Goal: Information Seeking & Learning: Learn about a topic

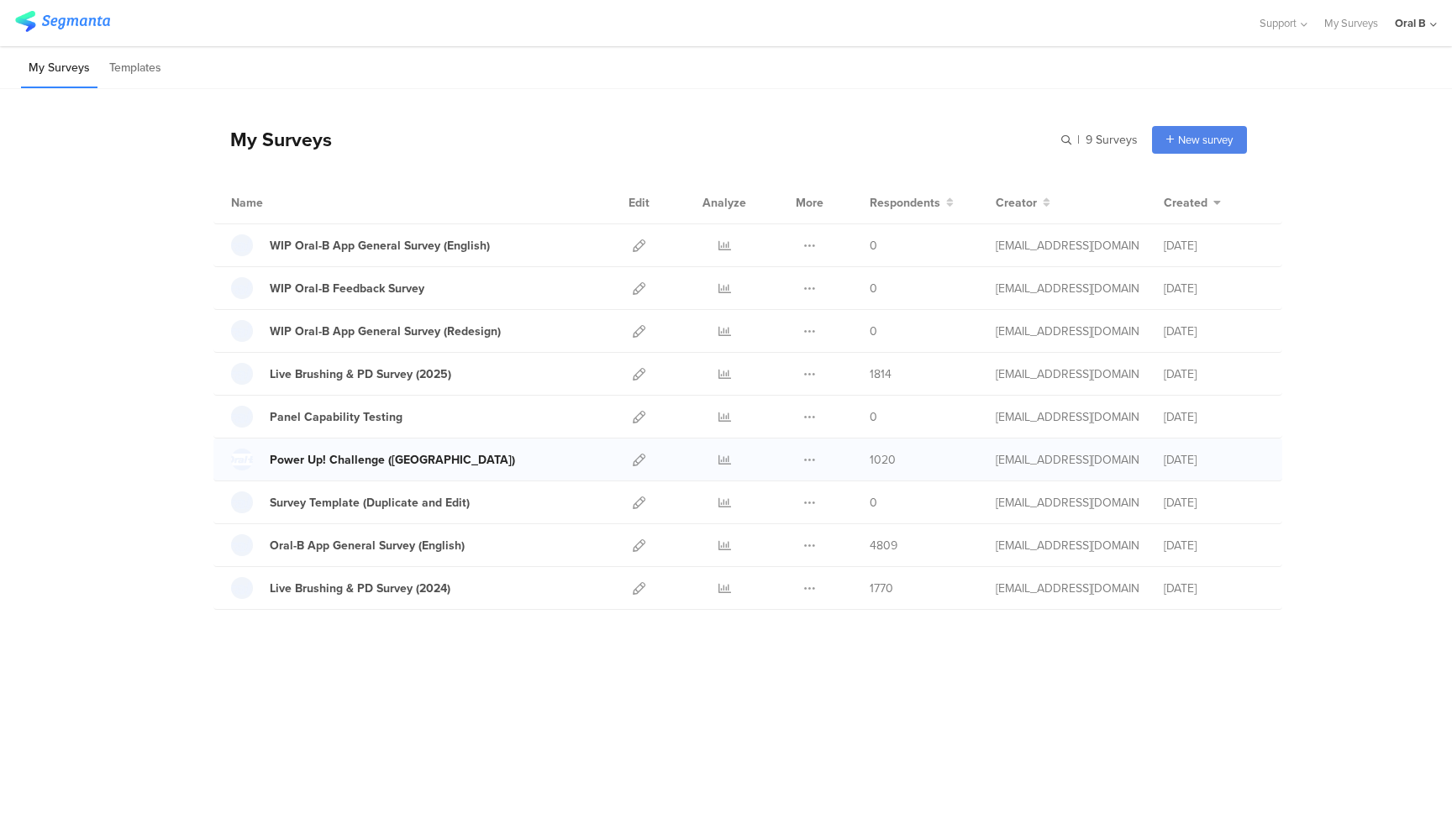
click at [344, 454] on div "Power Up! Challenge (US)" at bounding box center [392, 459] width 245 height 17
click at [724, 456] on icon at bounding box center [724, 459] width 12 height 12
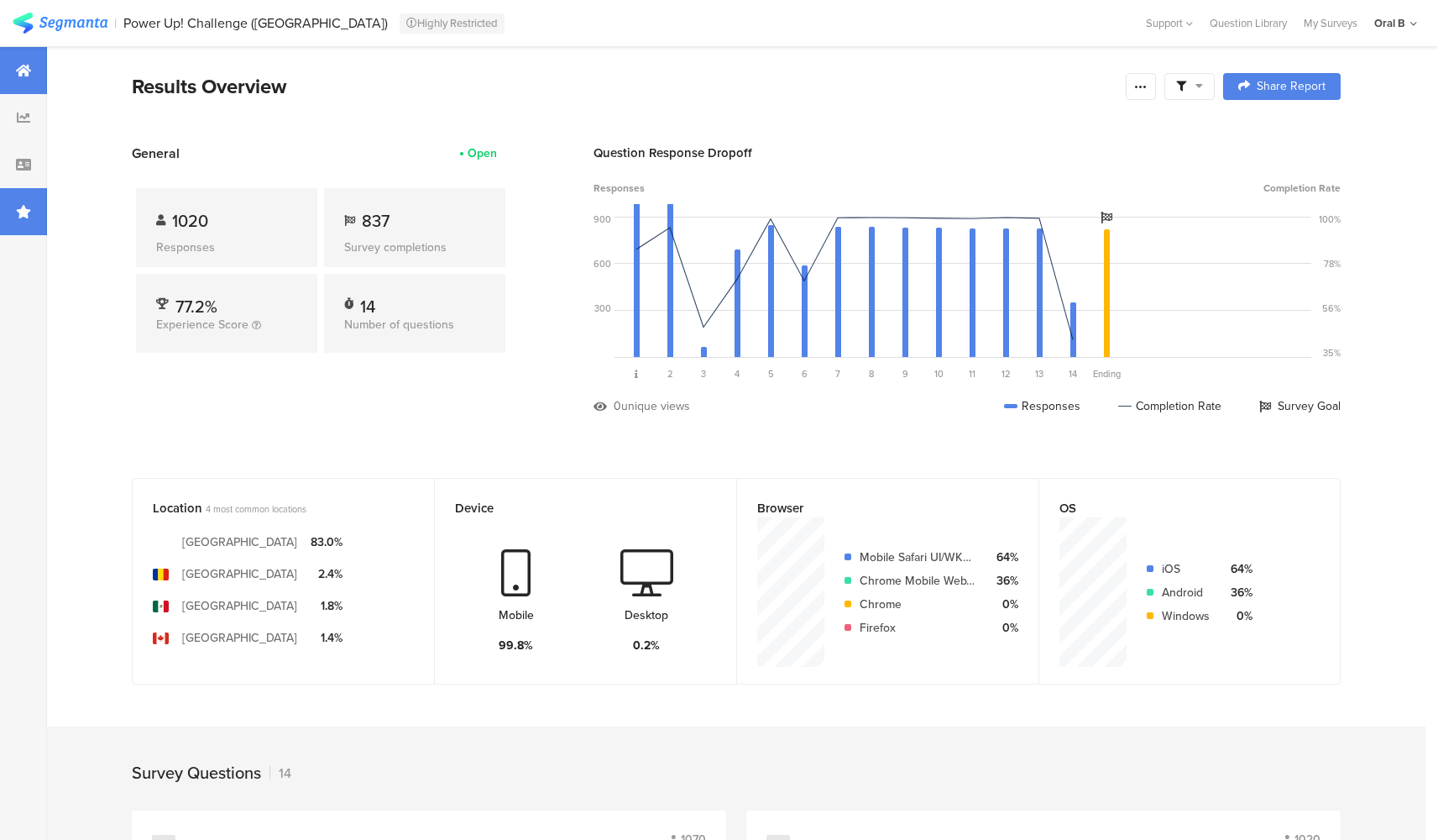
click at [24, 210] on icon at bounding box center [23, 211] width 15 height 13
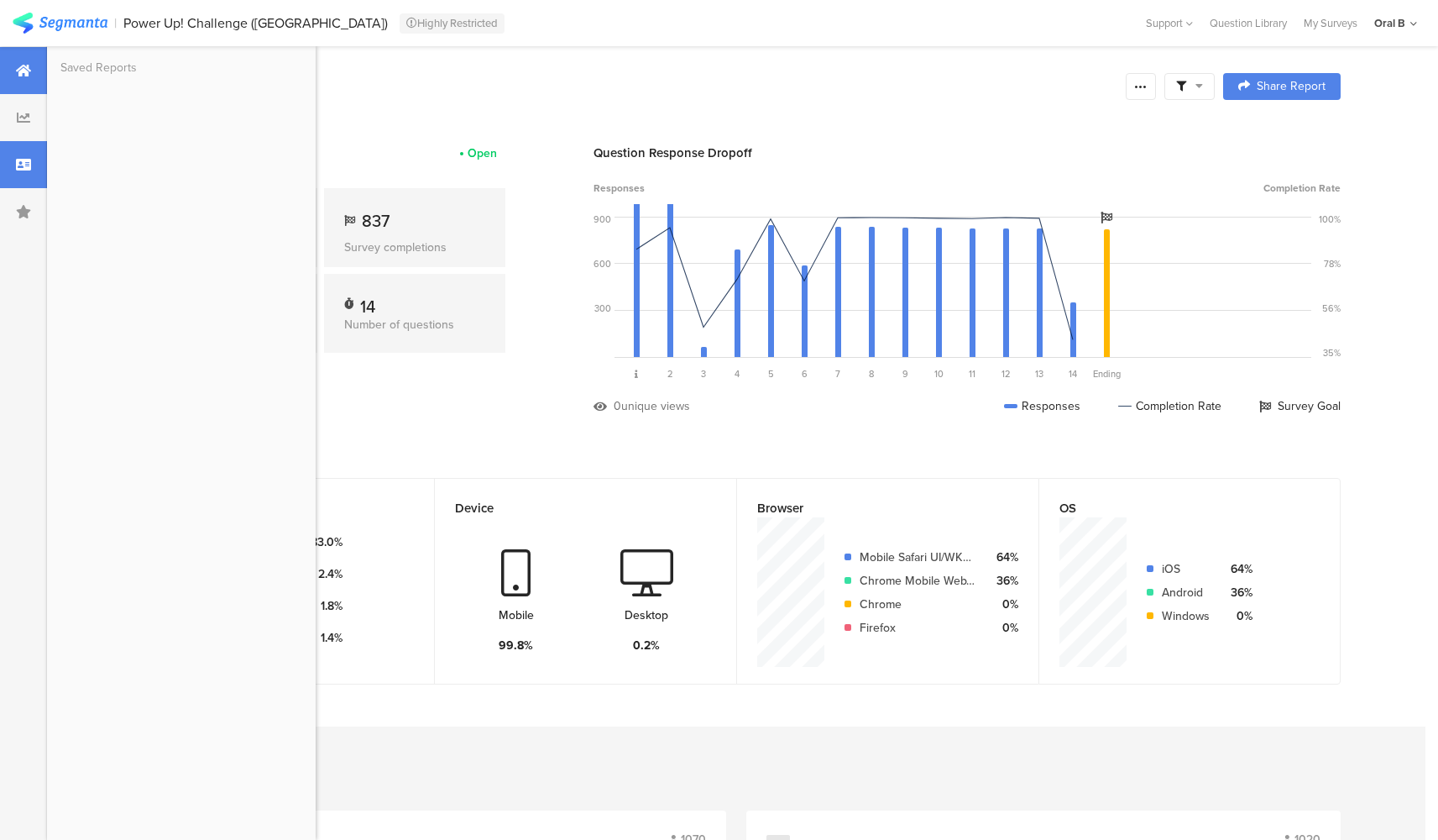
click at [24, 165] on icon at bounding box center [23, 164] width 15 height 13
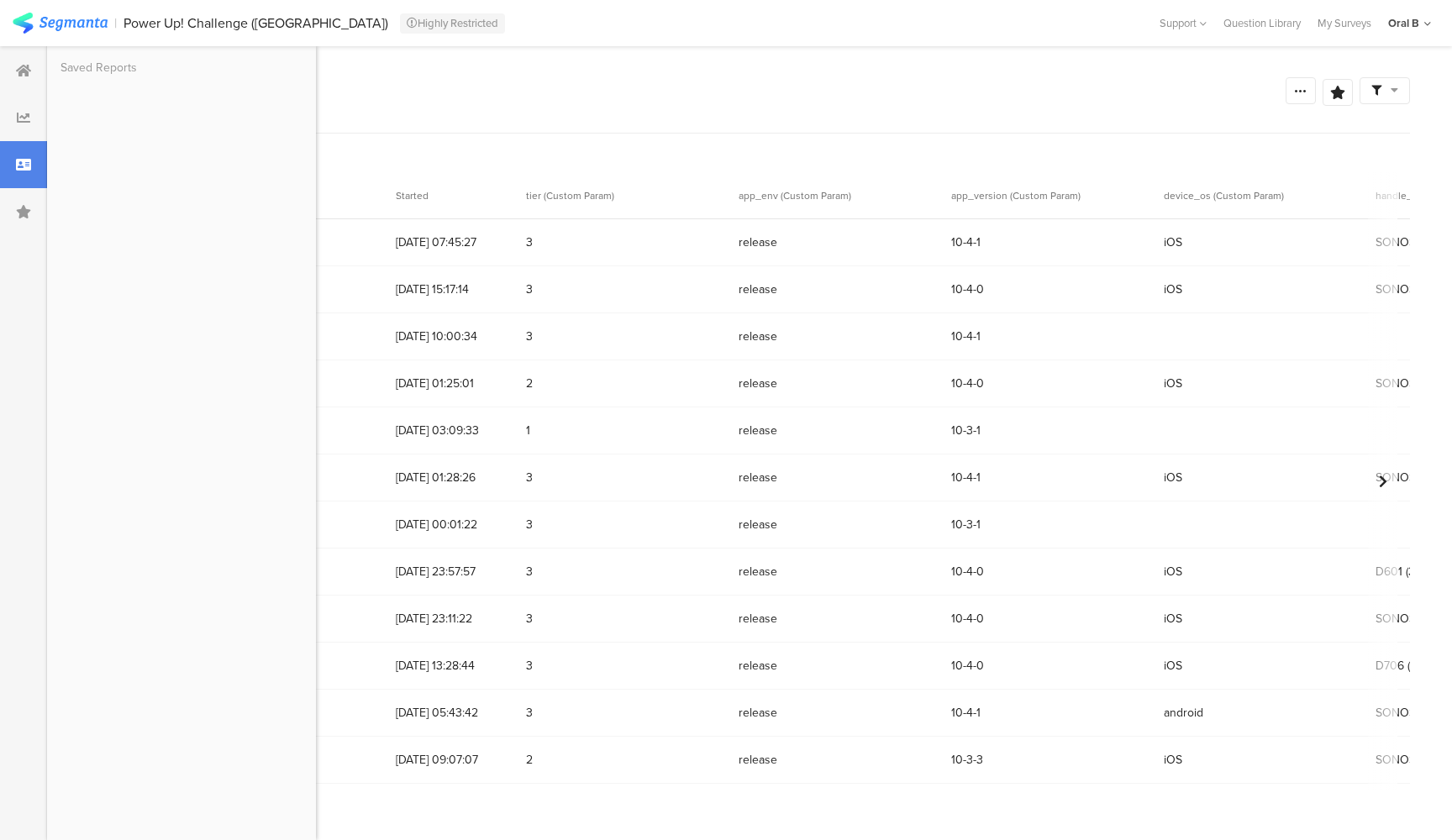
click at [512, 120] on div "Survey Respondents Confidence Level 95 % Preview survey Edit survey Export Resu…" at bounding box center [743, 105] width 1333 height 58
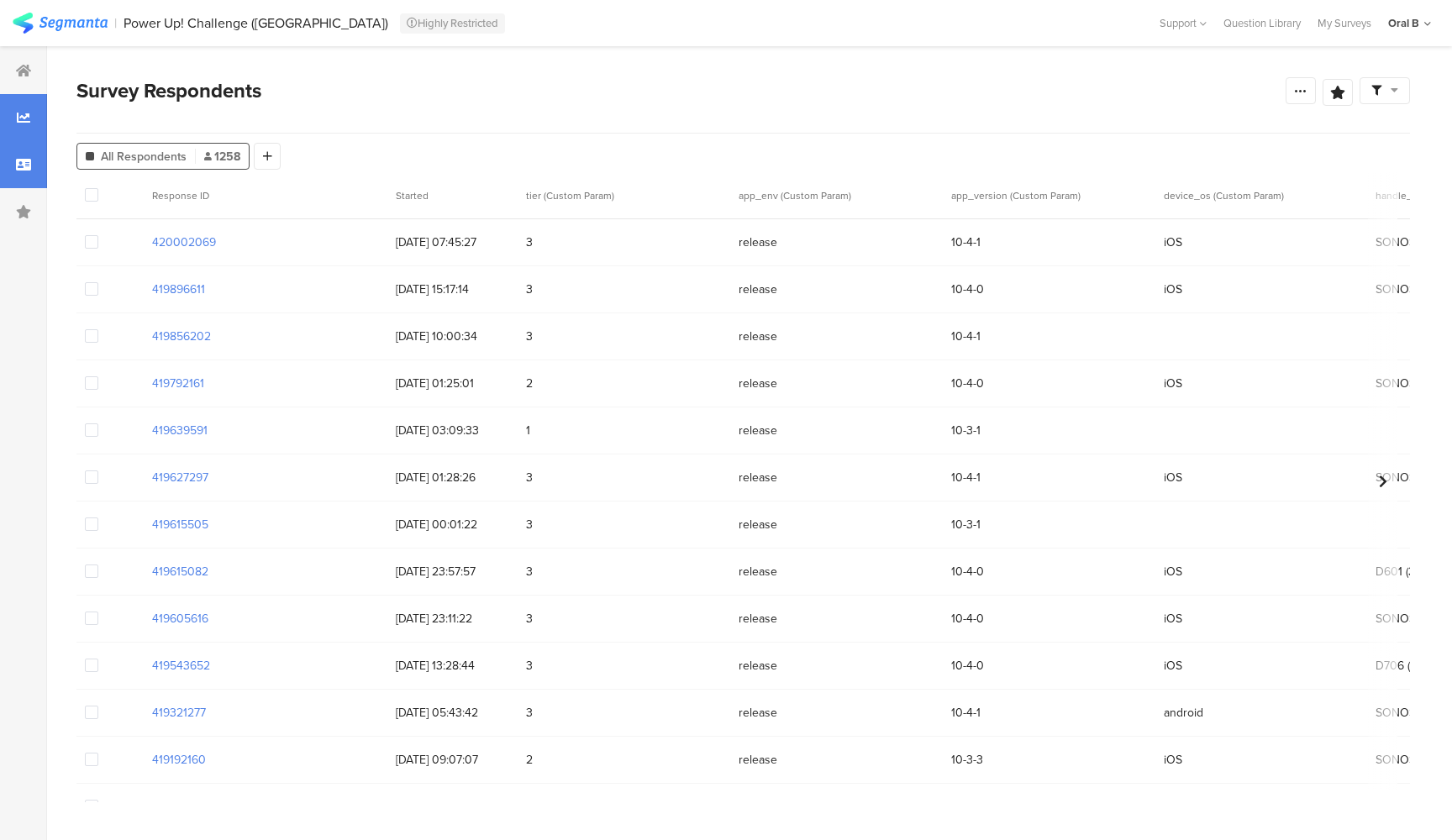
click at [27, 114] on icon at bounding box center [23, 117] width 13 height 13
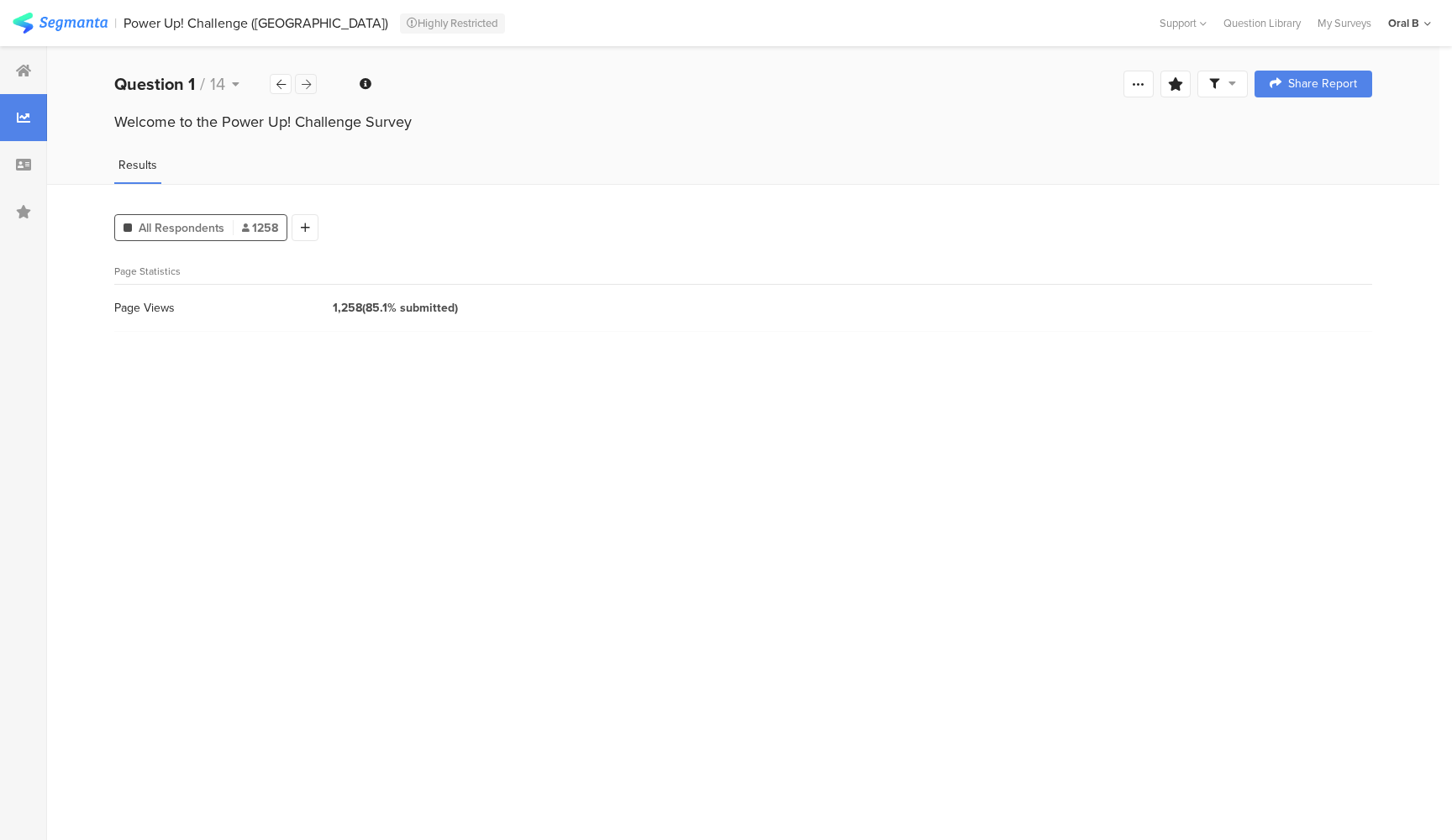
click at [308, 88] on icon at bounding box center [306, 84] width 10 height 11
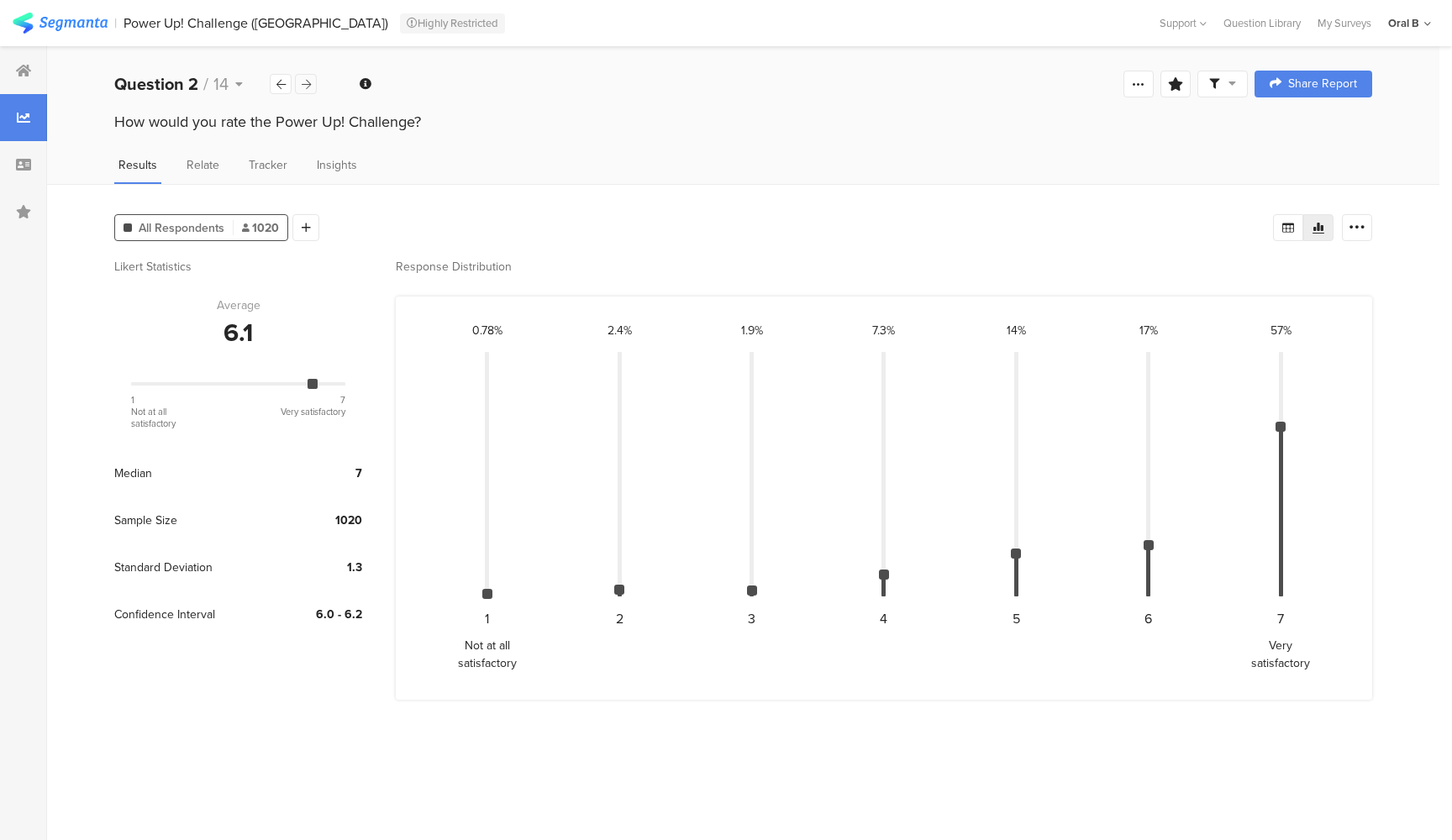
click at [313, 86] on div at bounding box center [306, 84] width 22 height 20
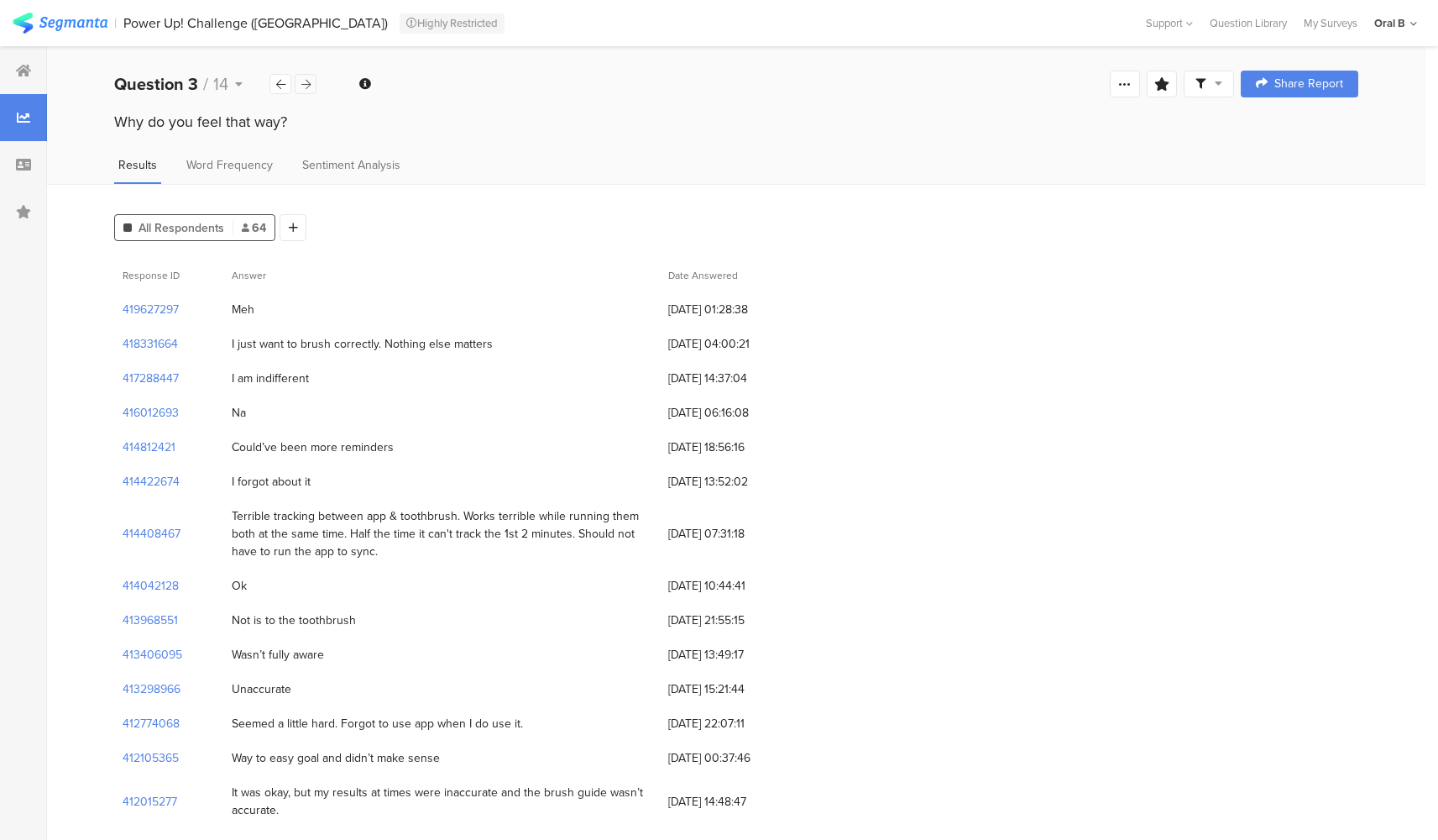
click at [313, 86] on div at bounding box center [306, 84] width 22 height 20
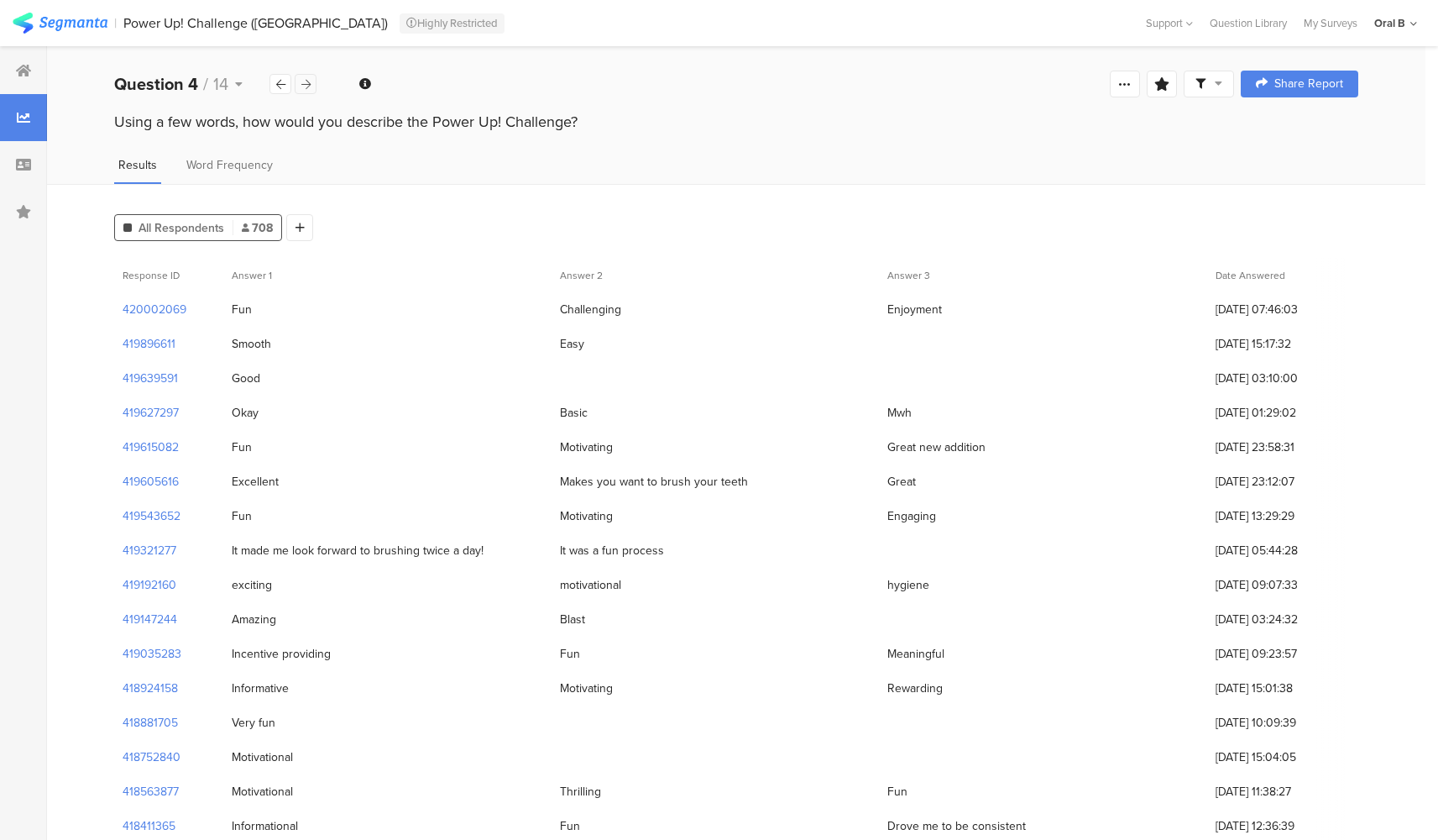
click at [313, 86] on div at bounding box center [306, 84] width 22 height 20
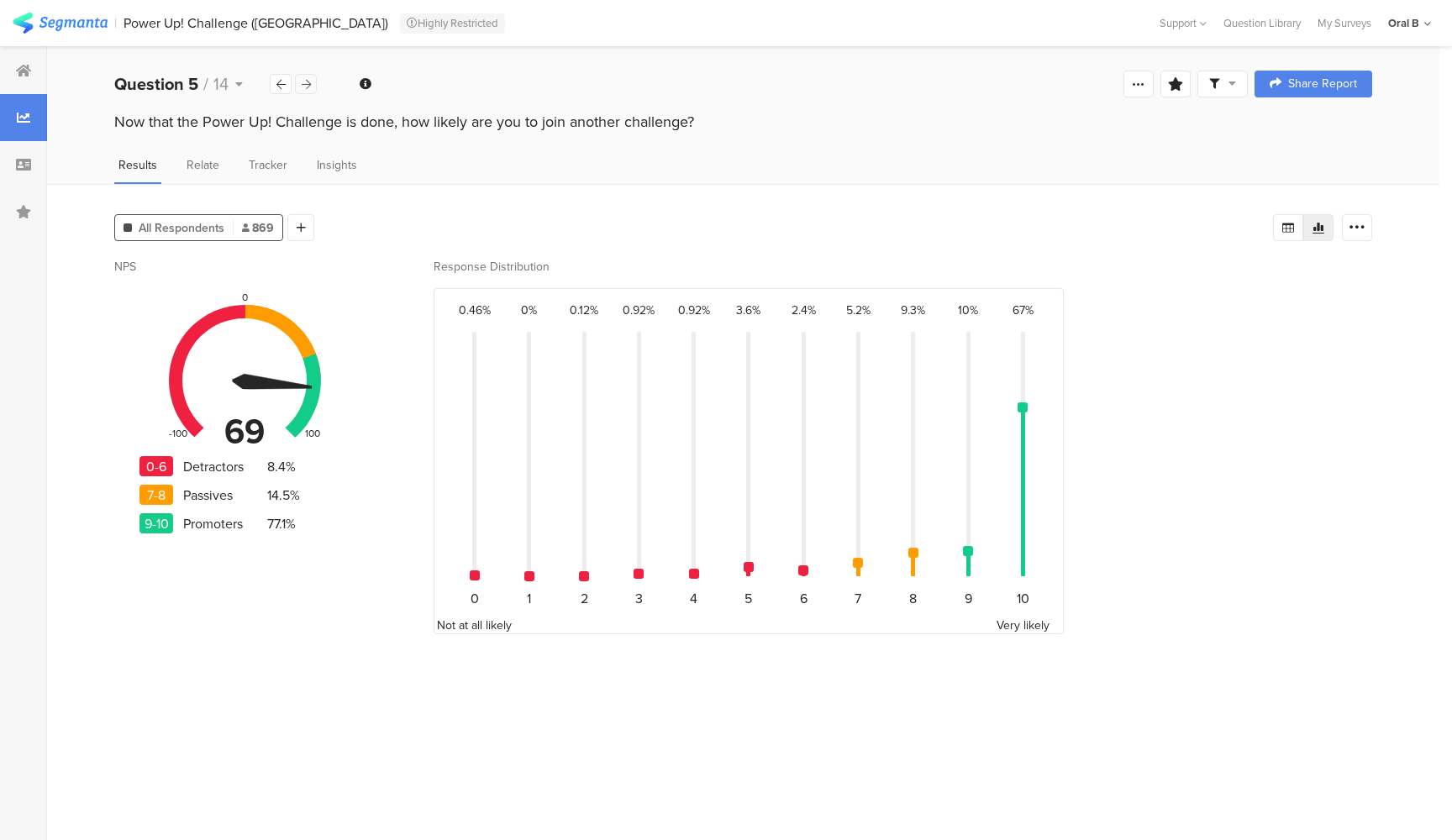
click at [313, 86] on div at bounding box center [306, 84] width 22 height 20
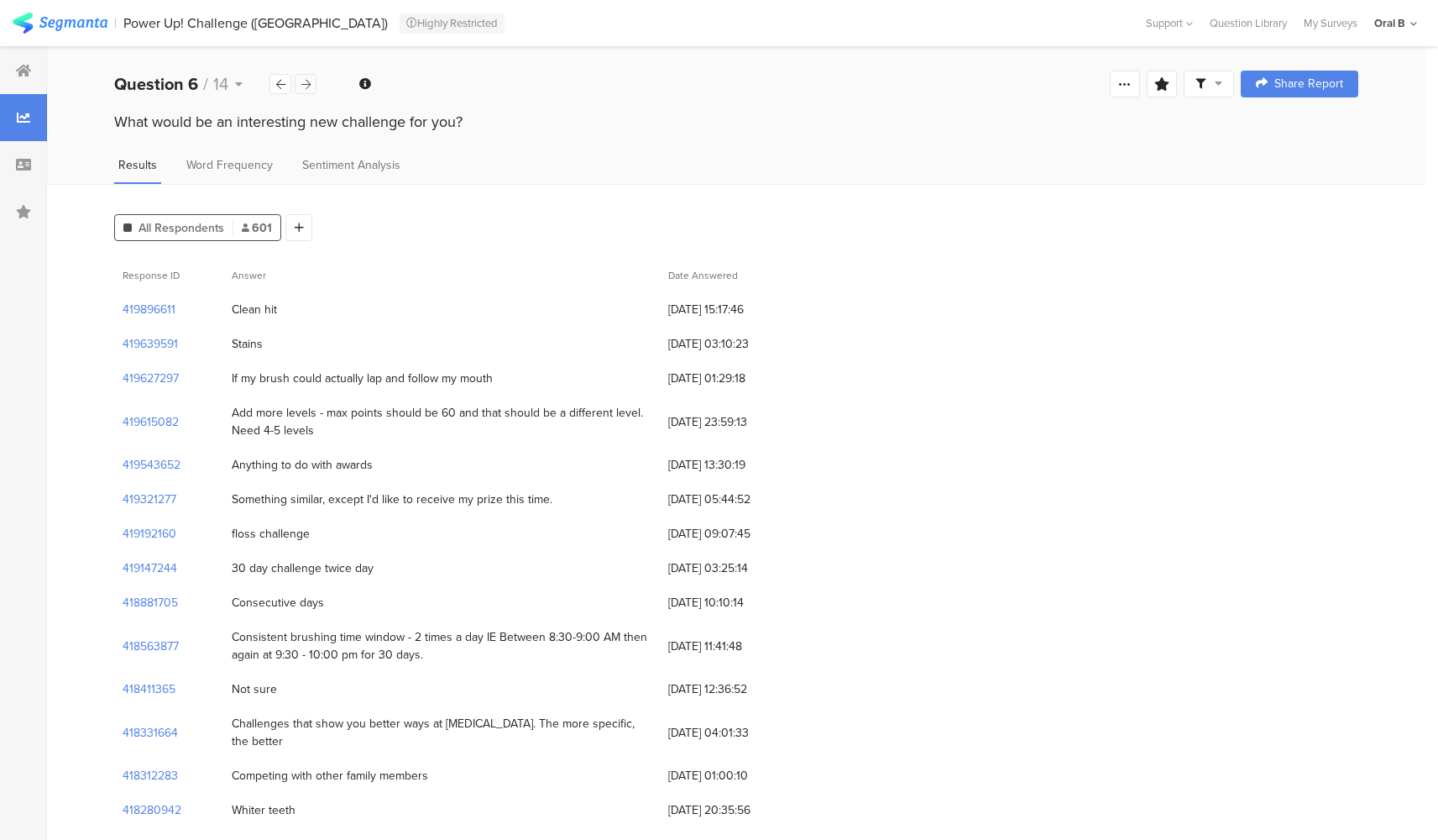
click at [313, 86] on div at bounding box center [306, 84] width 22 height 20
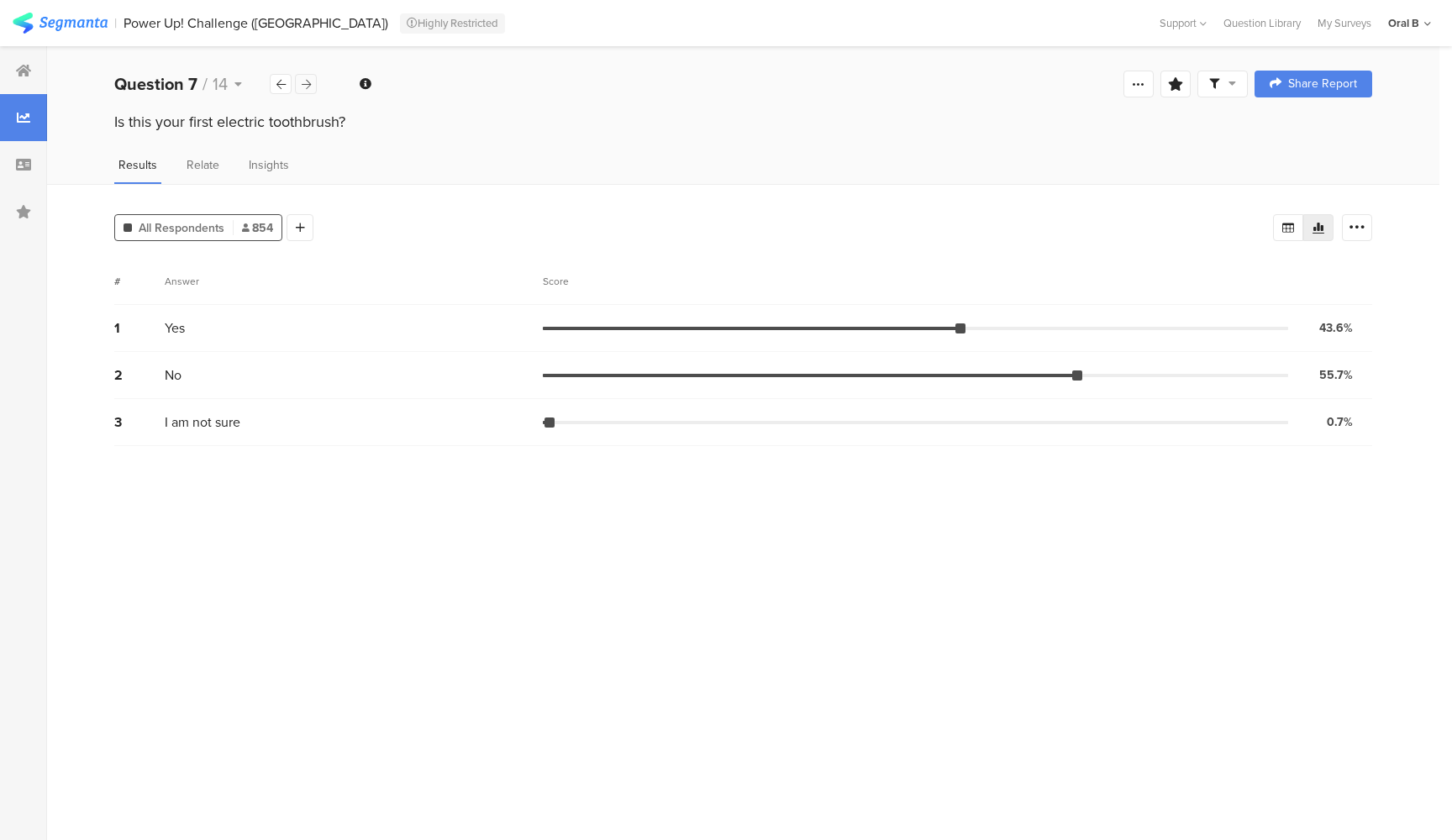
click at [313, 86] on div at bounding box center [306, 84] width 22 height 20
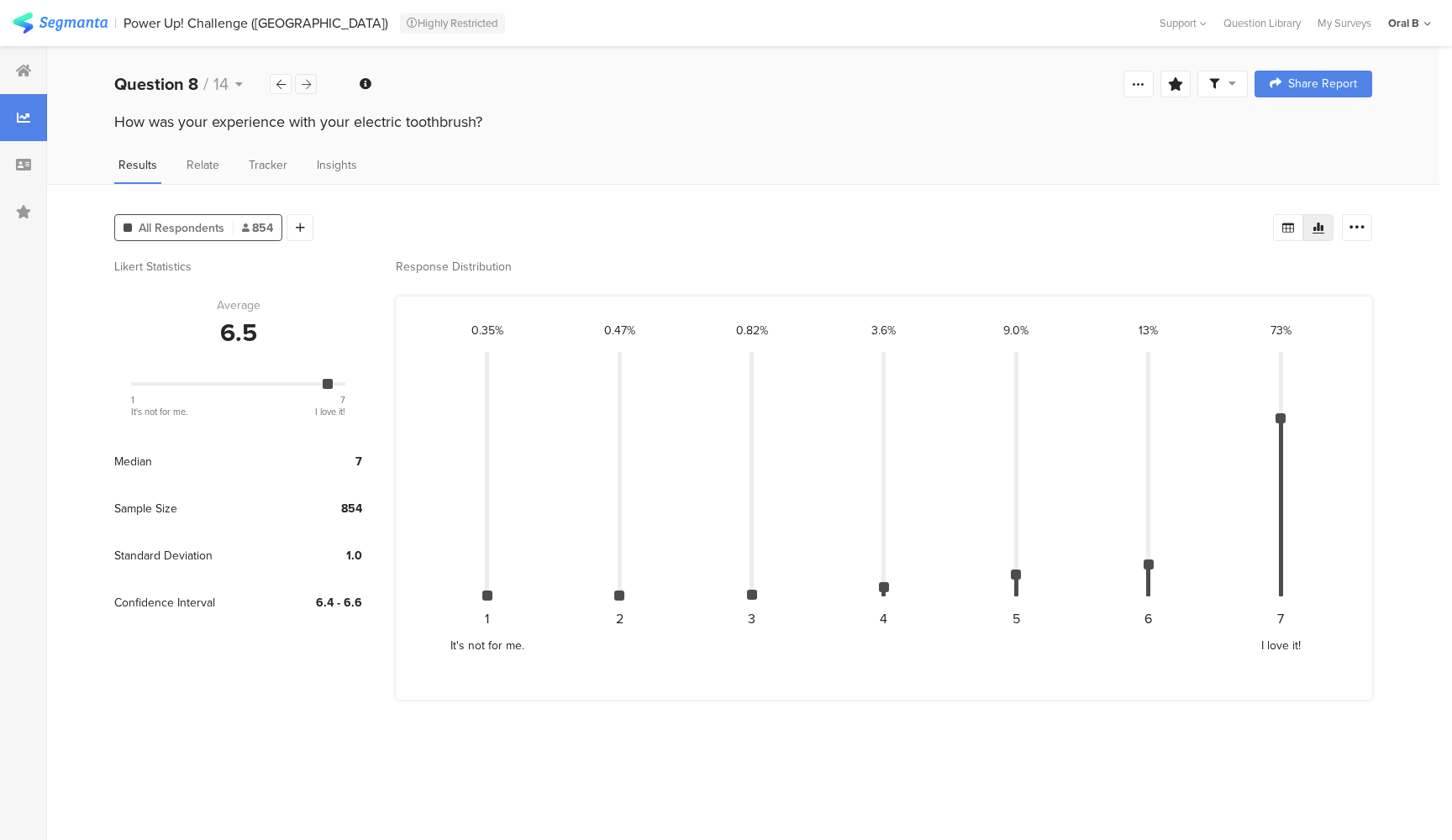
click at [302, 86] on icon at bounding box center [306, 84] width 10 height 11
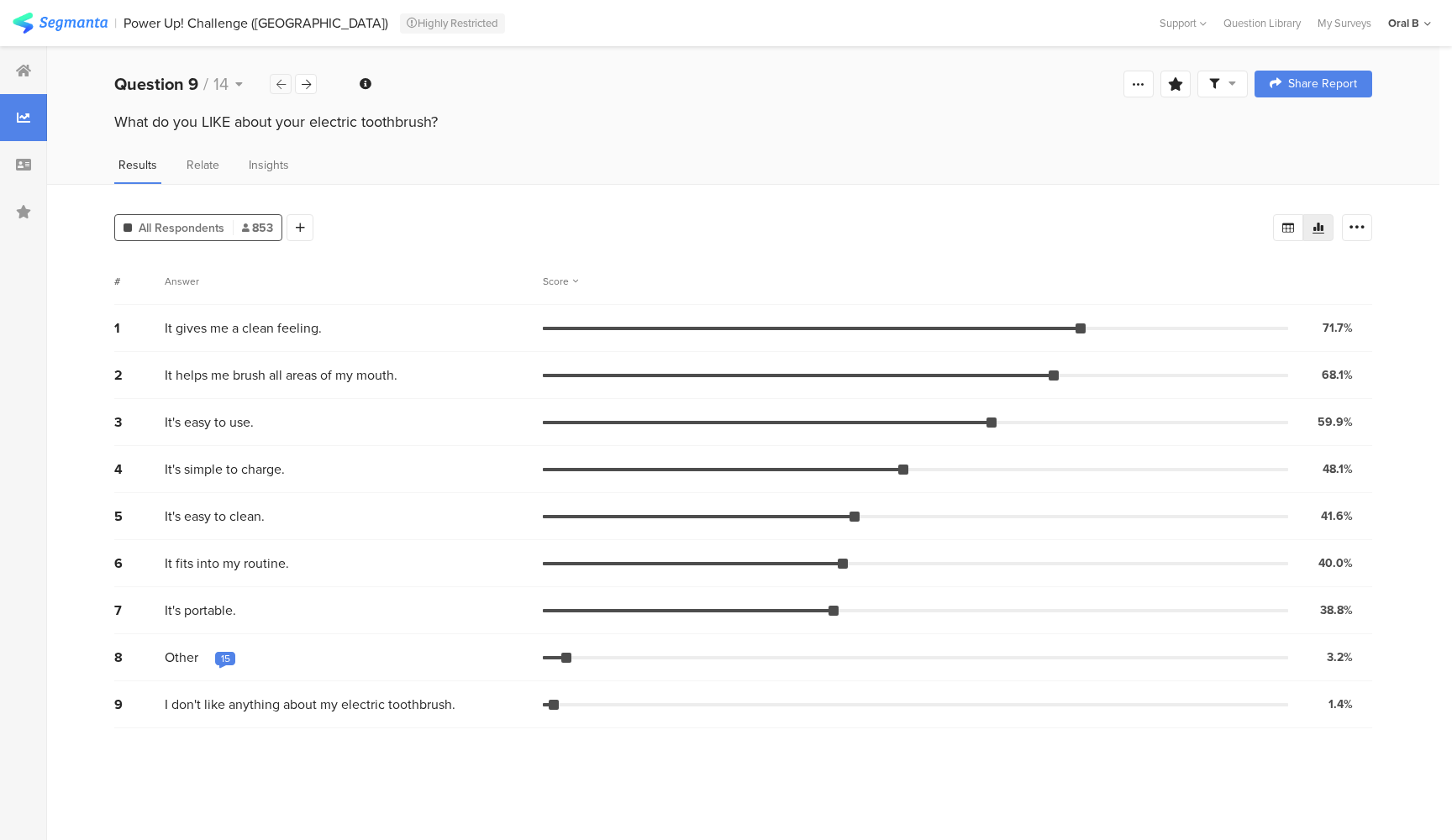
click at [278, 87] on icon at bounding box center [280, 84] width 10 height 11
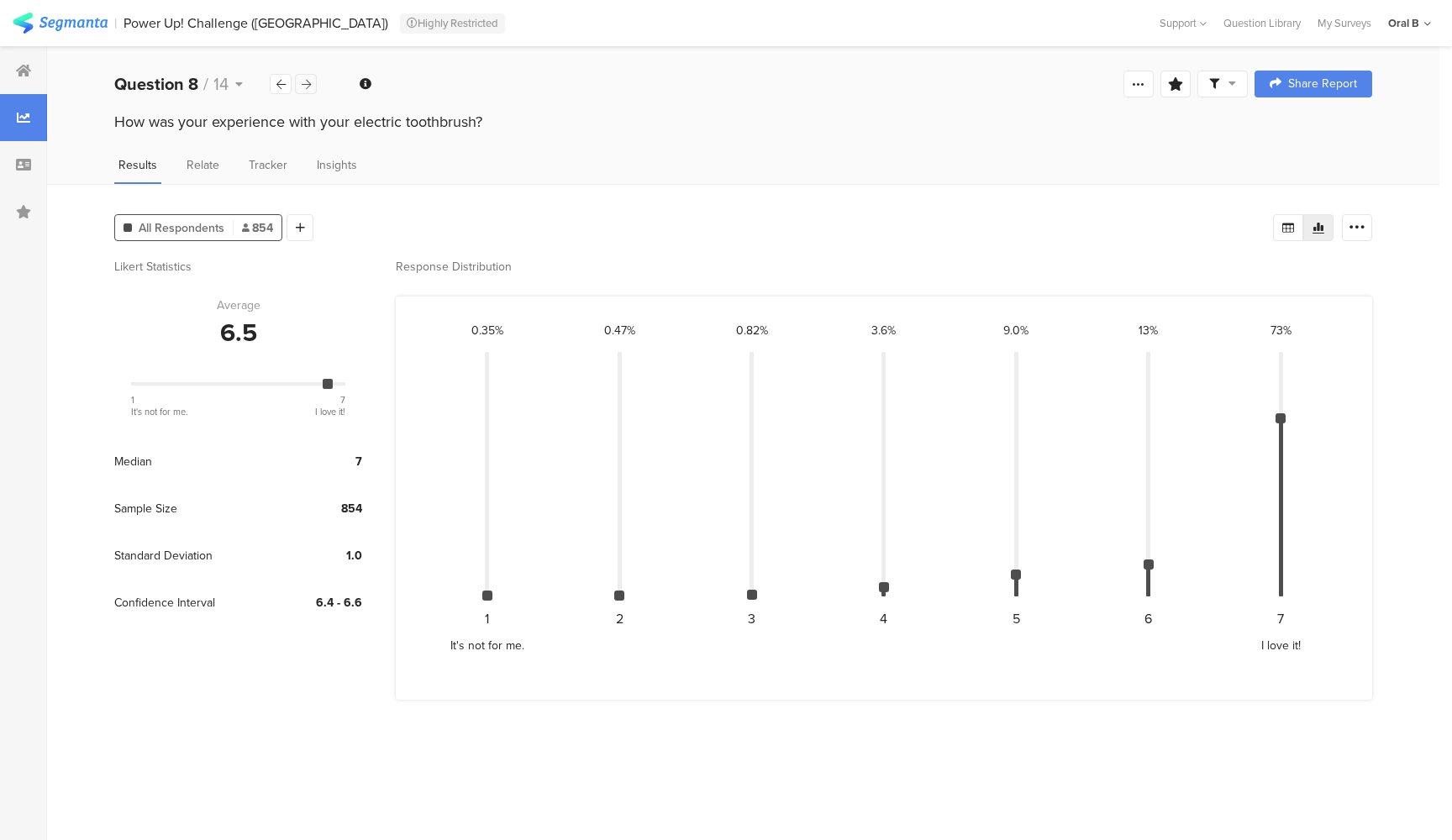
click at [308, 85] on icon at bounding box center [306, 84] width 10 height 11
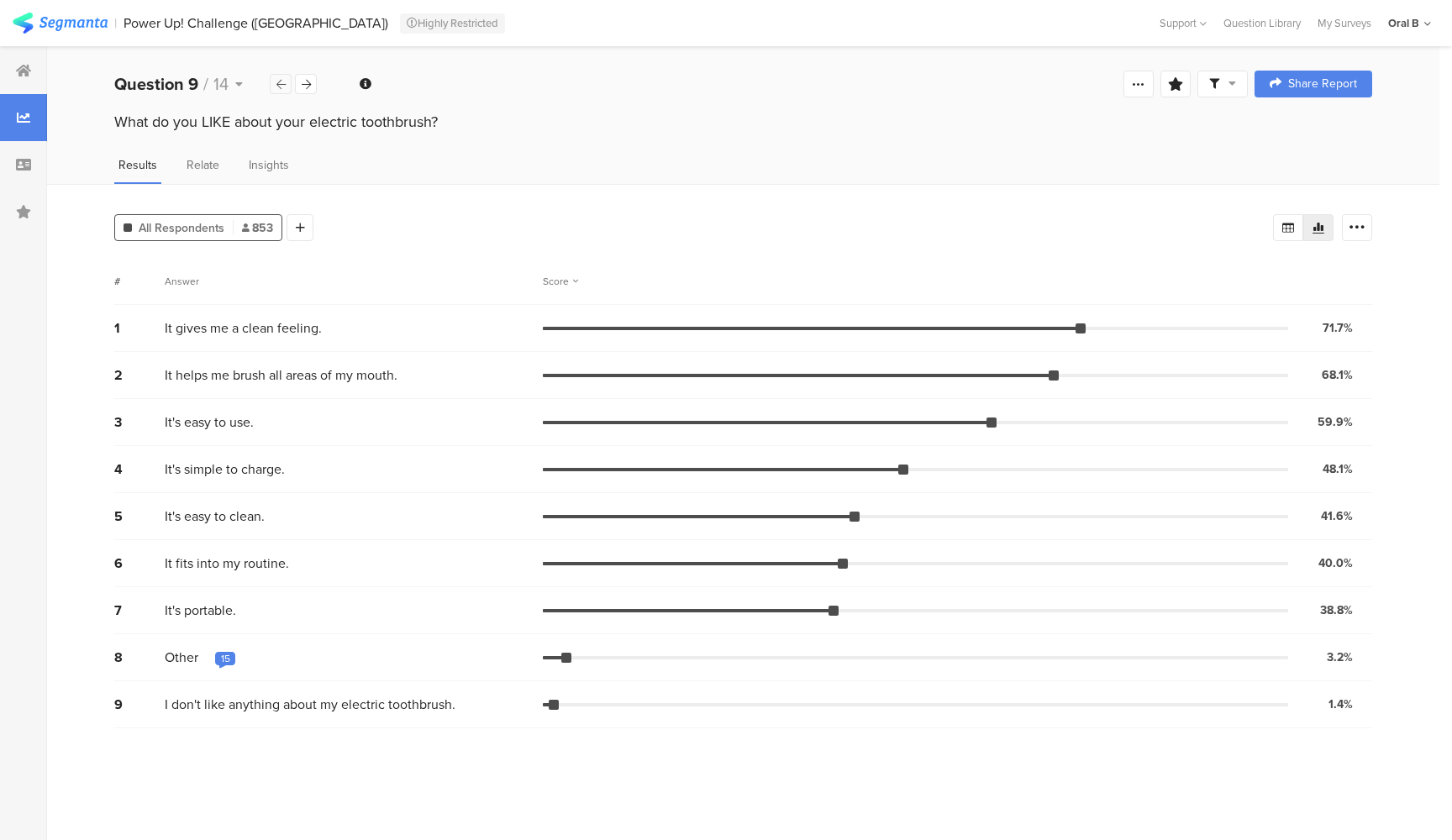
click at [282, 80] on icon at bounding box center [280, 84] width 10 height 11
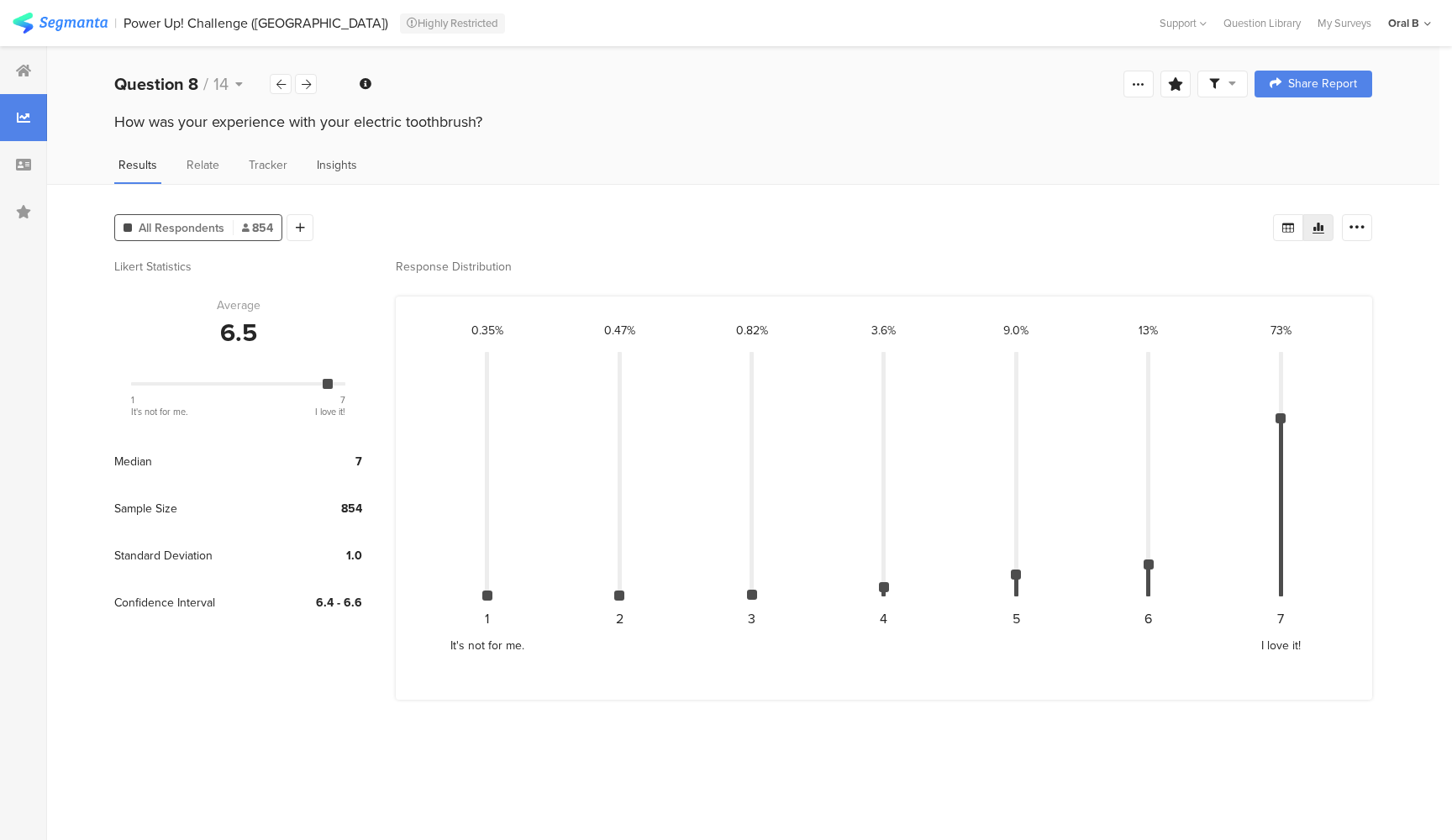
click at [342, 164] on span "Insights" at bounding box center [337, 165] width 40 height 17
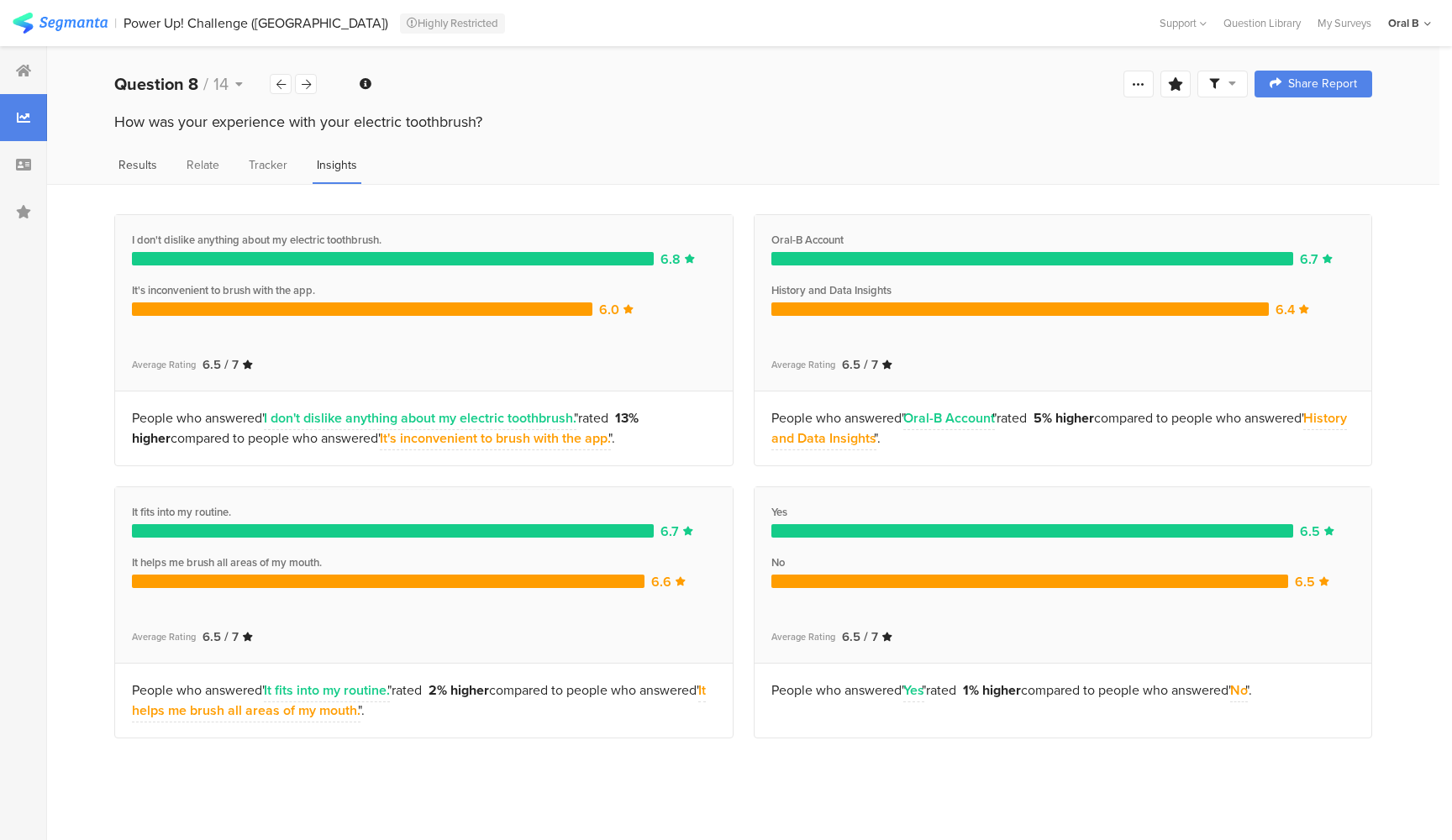
click at [142, 164] on span "Results" at bounding box center [138, 165] width 38 height 17
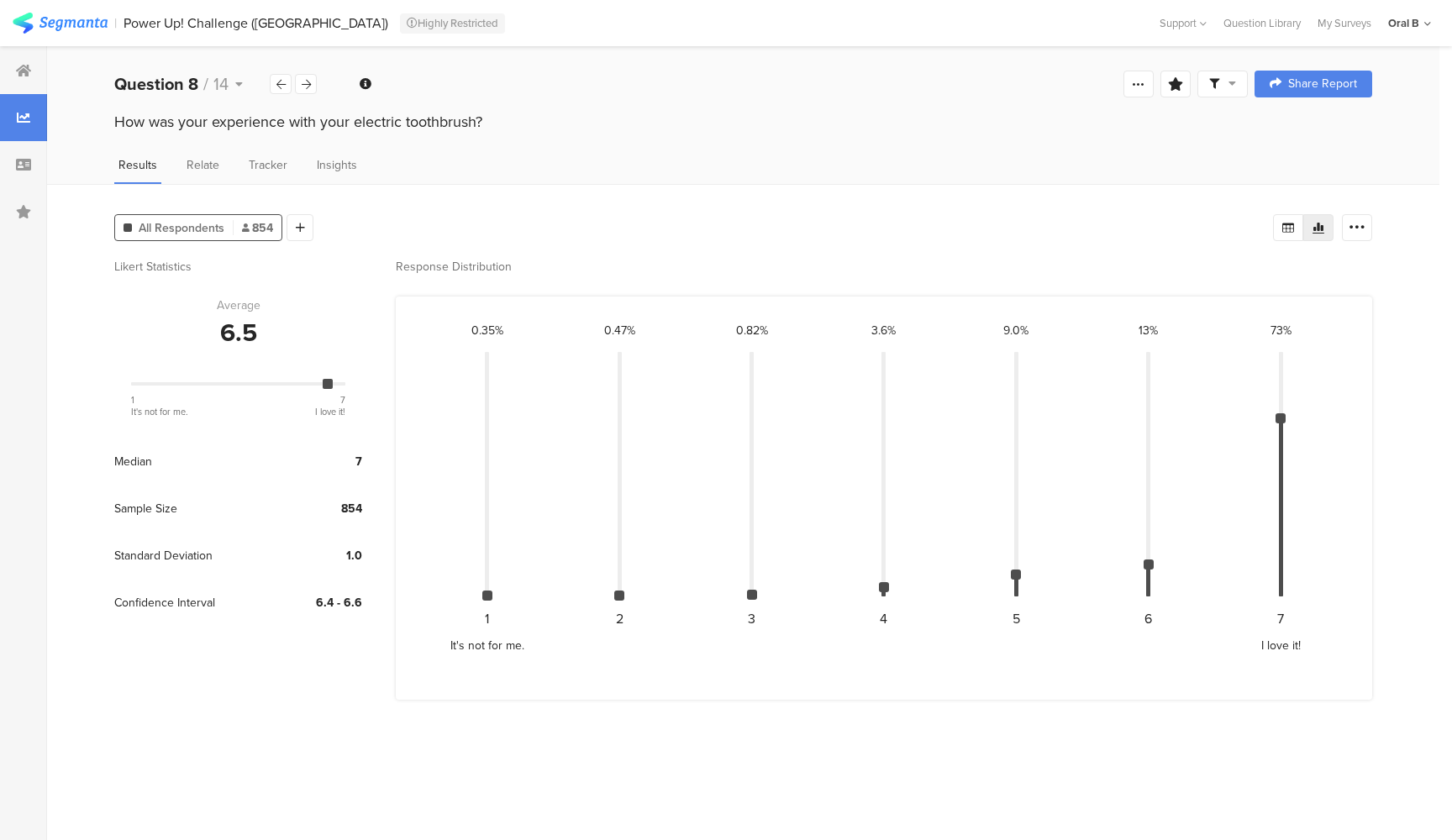
click at [204, 230] on span "All Respondents" at bounding box center [182, 228] width 86 height 17
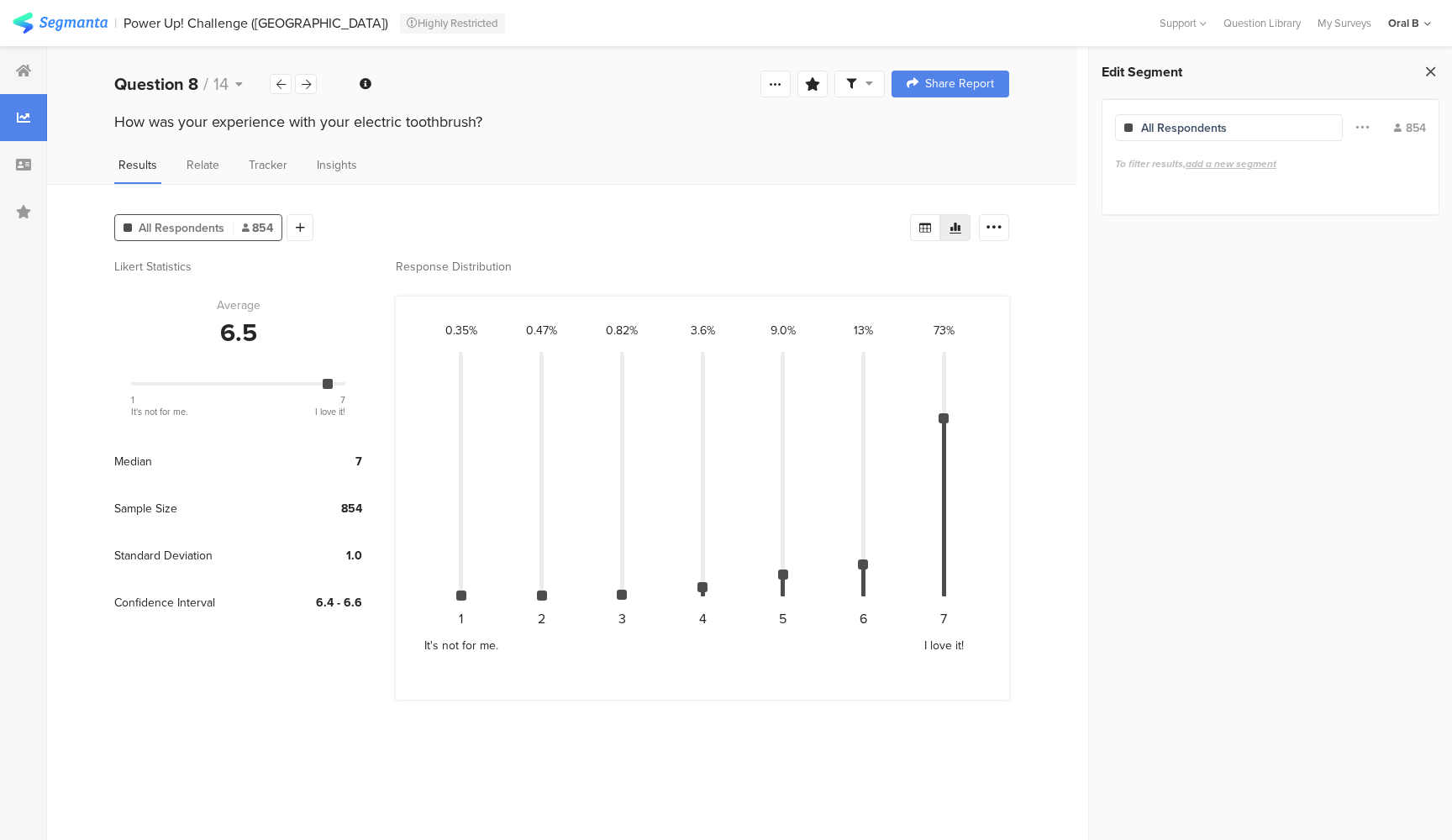
click at [1433, 72] on icon at bounding box center [1430, 71] width 17 height 24
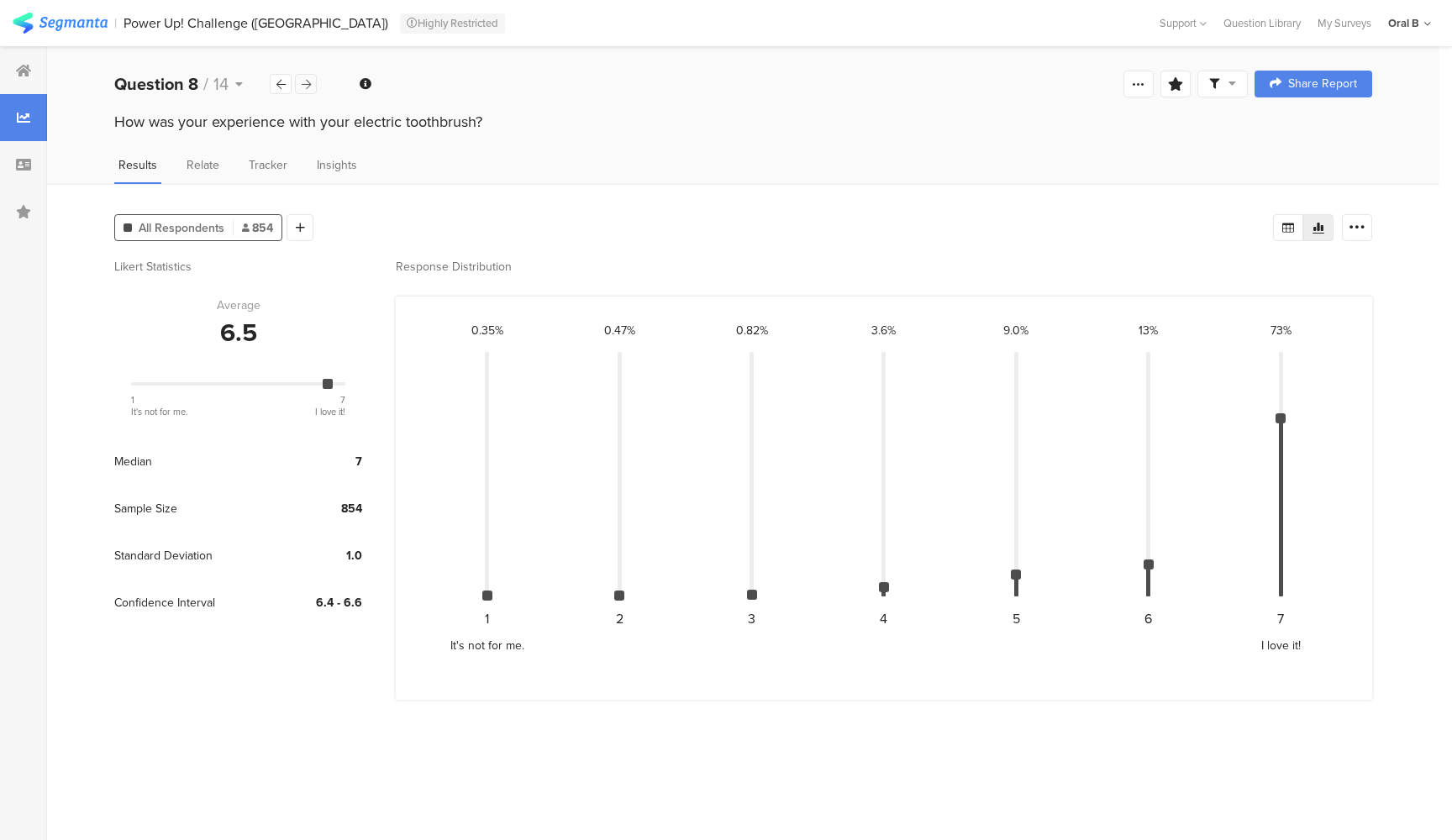
click at [315, 84] on div at bounding box center [306, 84] width 22 height 20
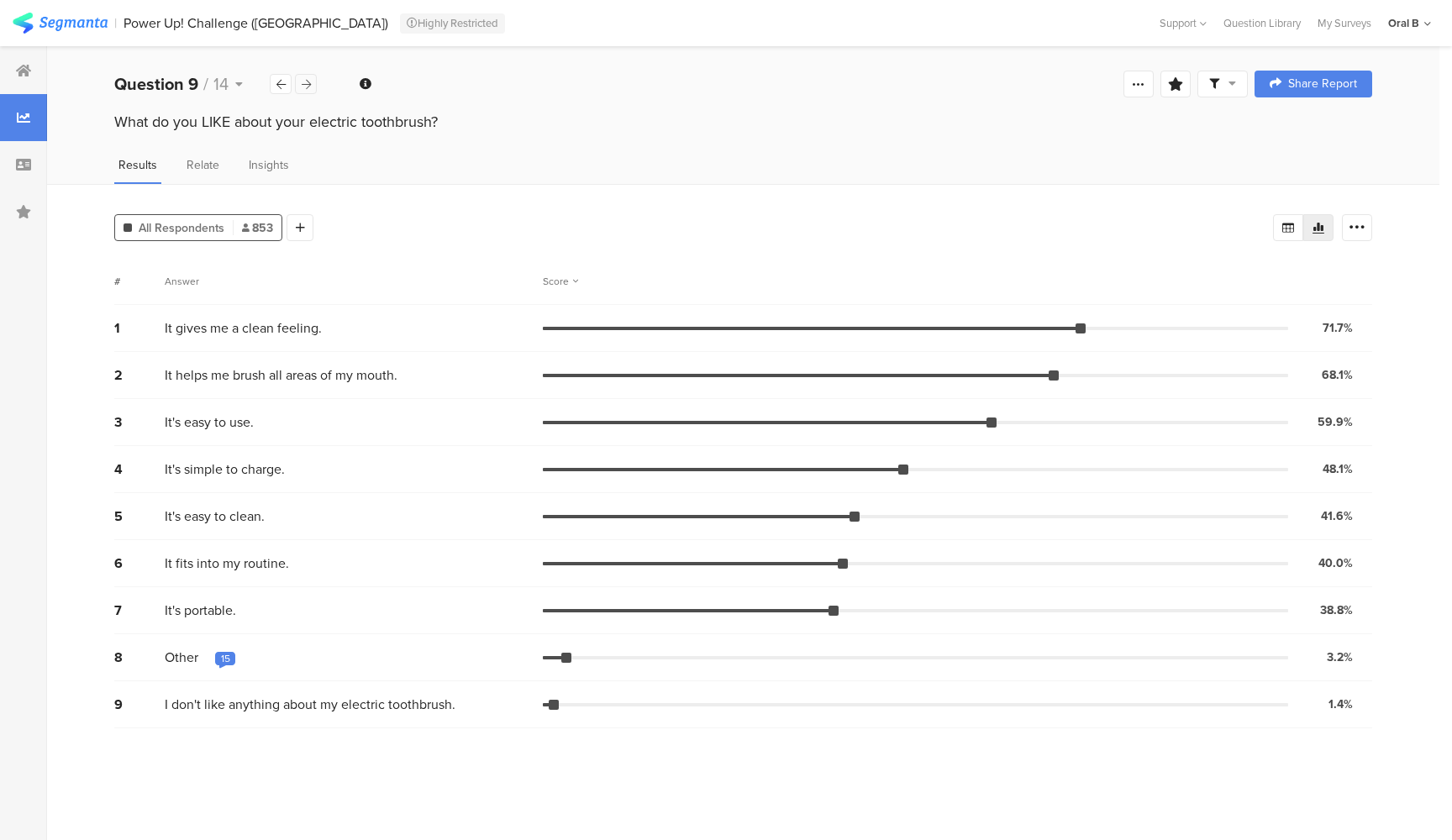
click at [315, 84] on div at bounding box center [306, 84] width 22 height 20
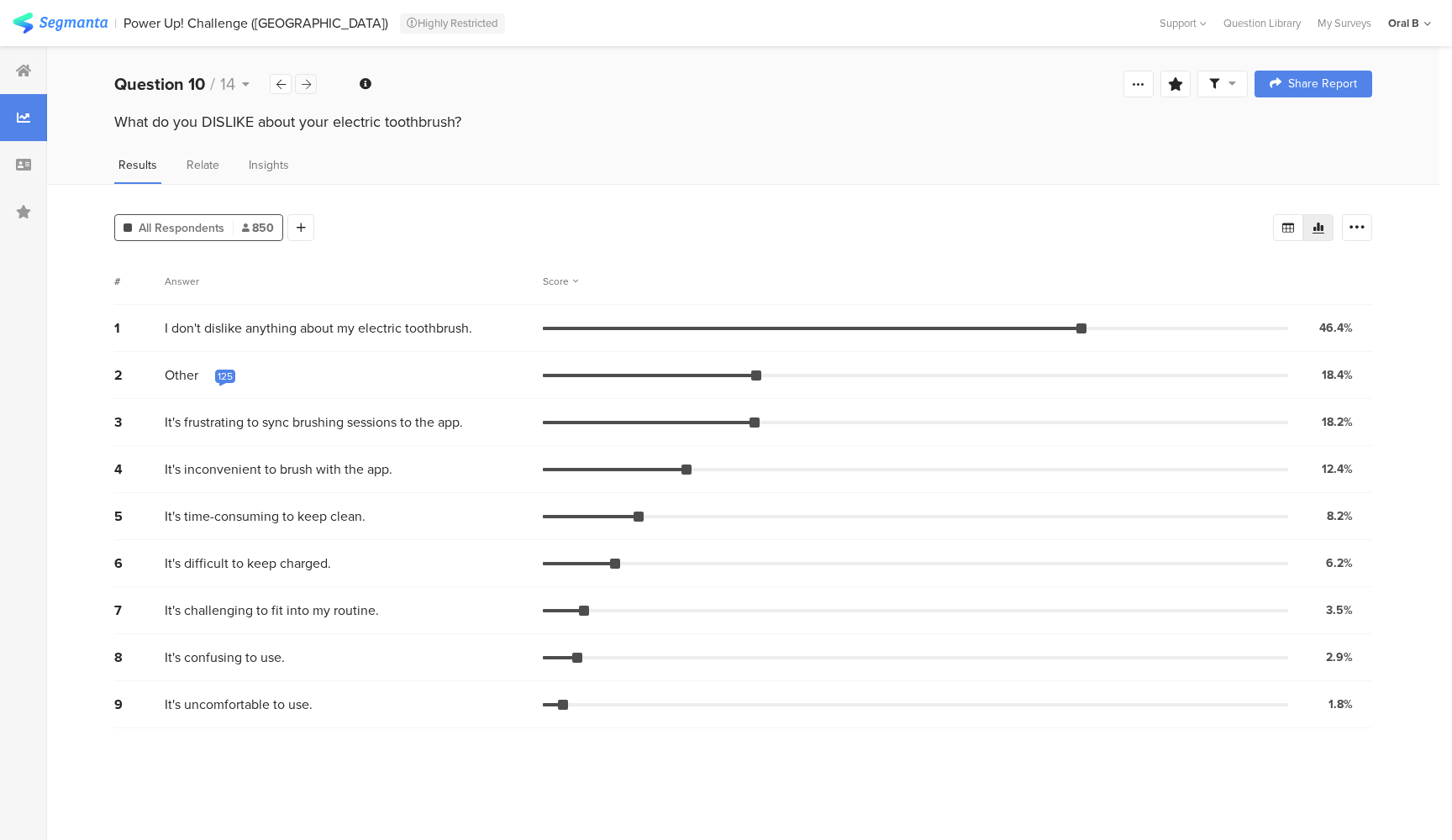
click at [315, 84] on div at bounding box center [306, 84] width 22 height 20
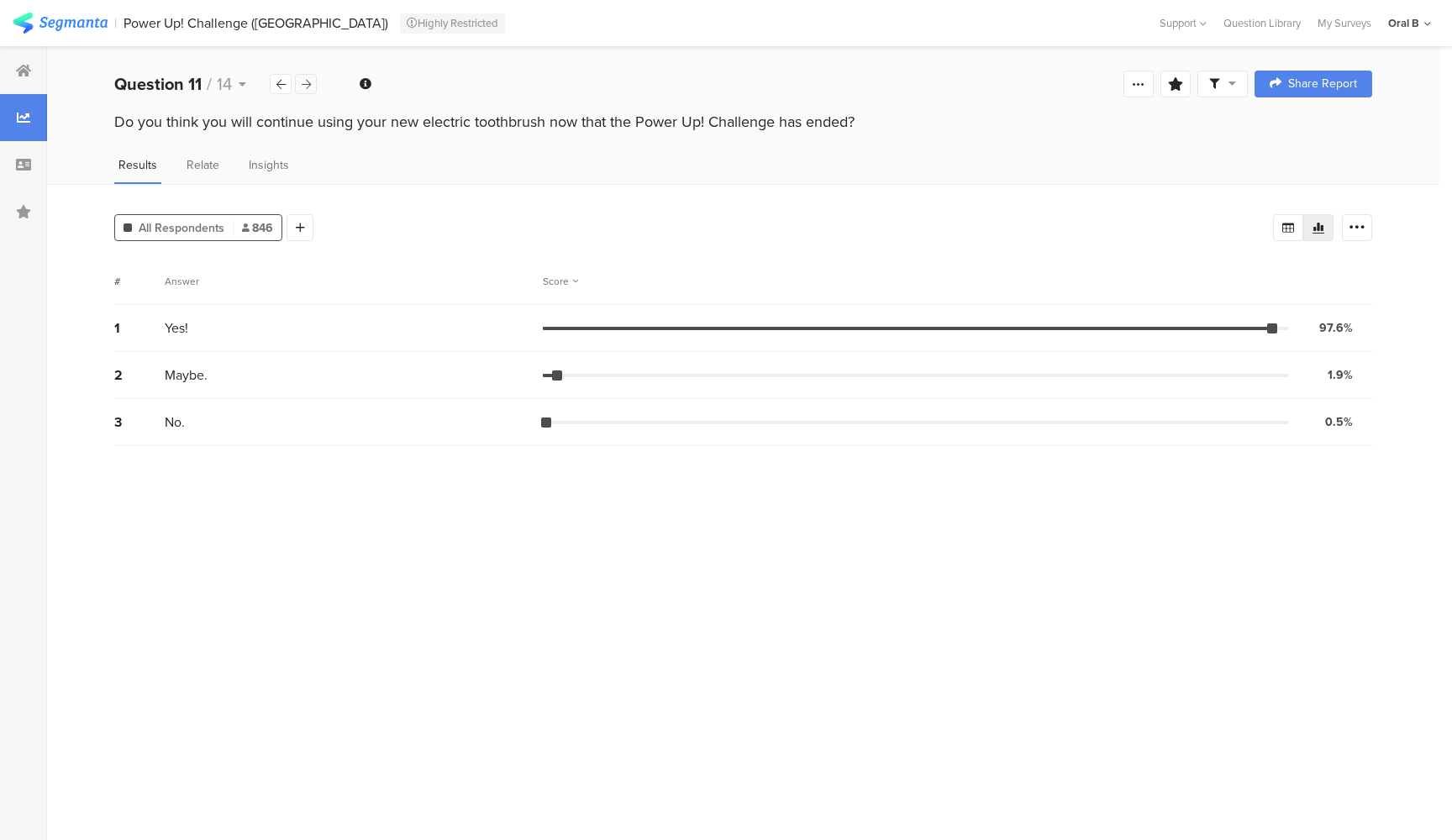
click at [315, 84] on div at bounding box center [306, 84] width 22 height 20
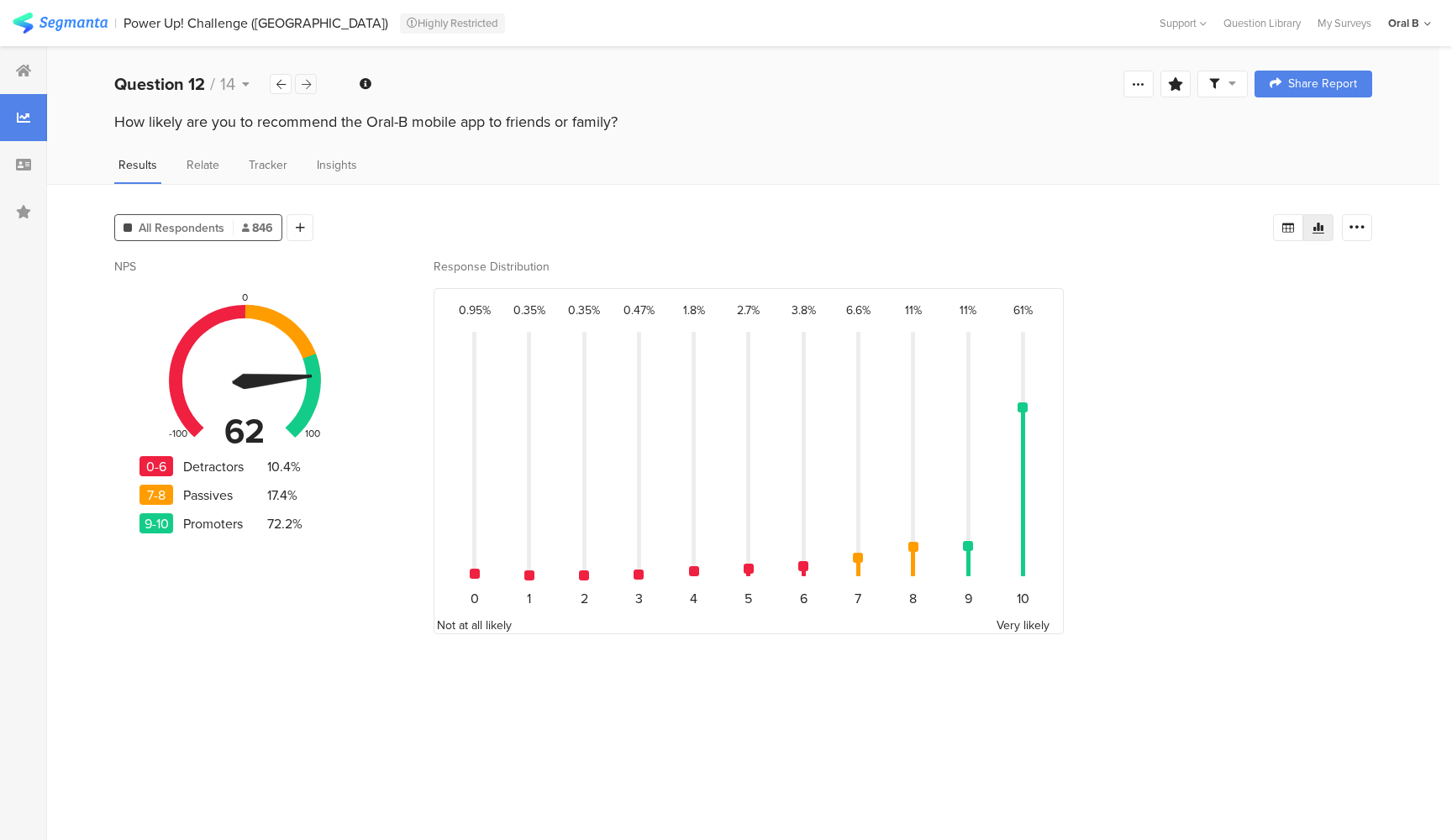
click at [310, 83] on icon at bounding box center [306, 84] width 10 height 11
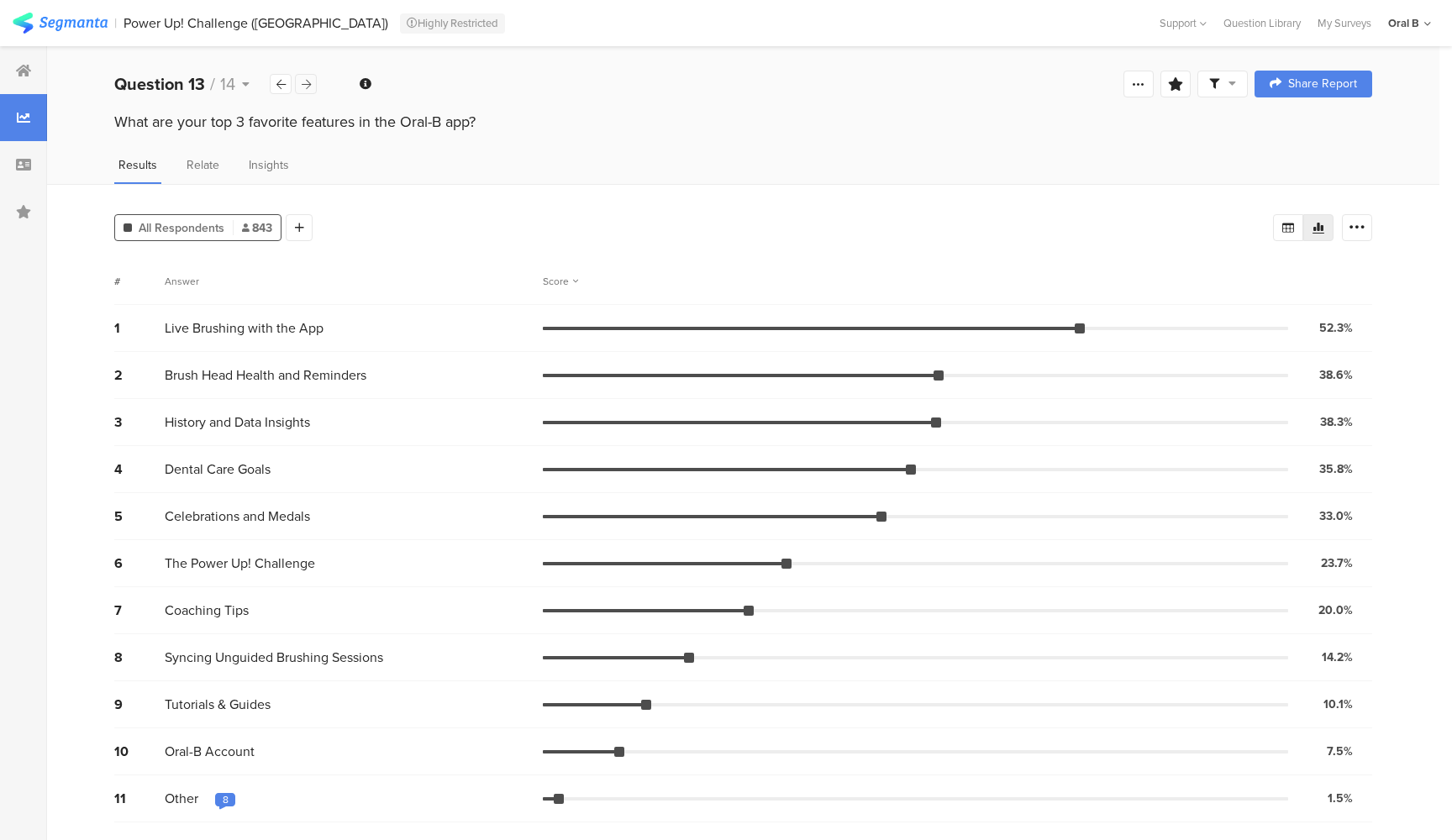
click at [310, 83] on icon at bounding box center [306, 84] width 10 height 11
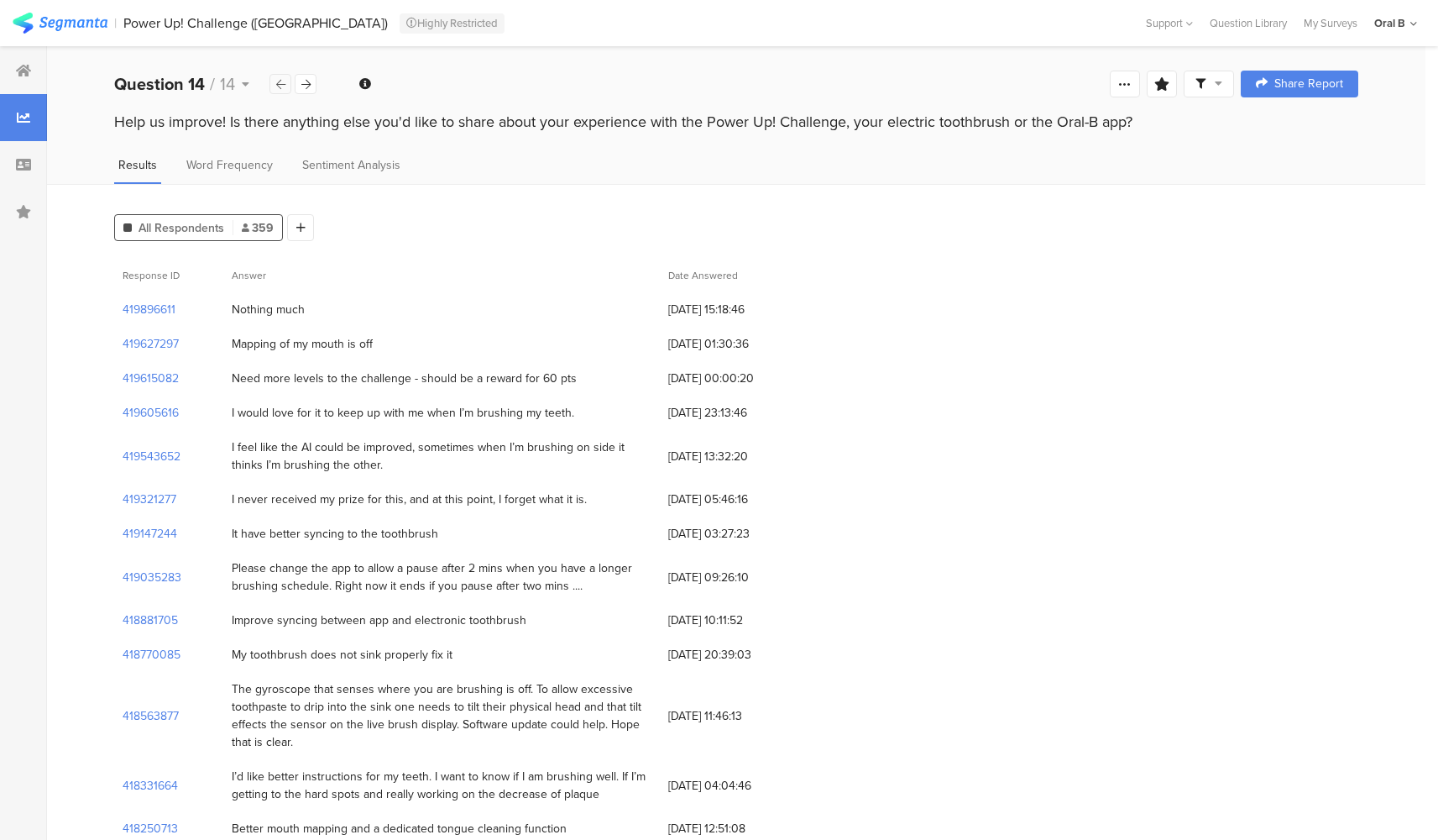
click at [272, 89] on div at bounding box center [280, 84] width 22 height 20
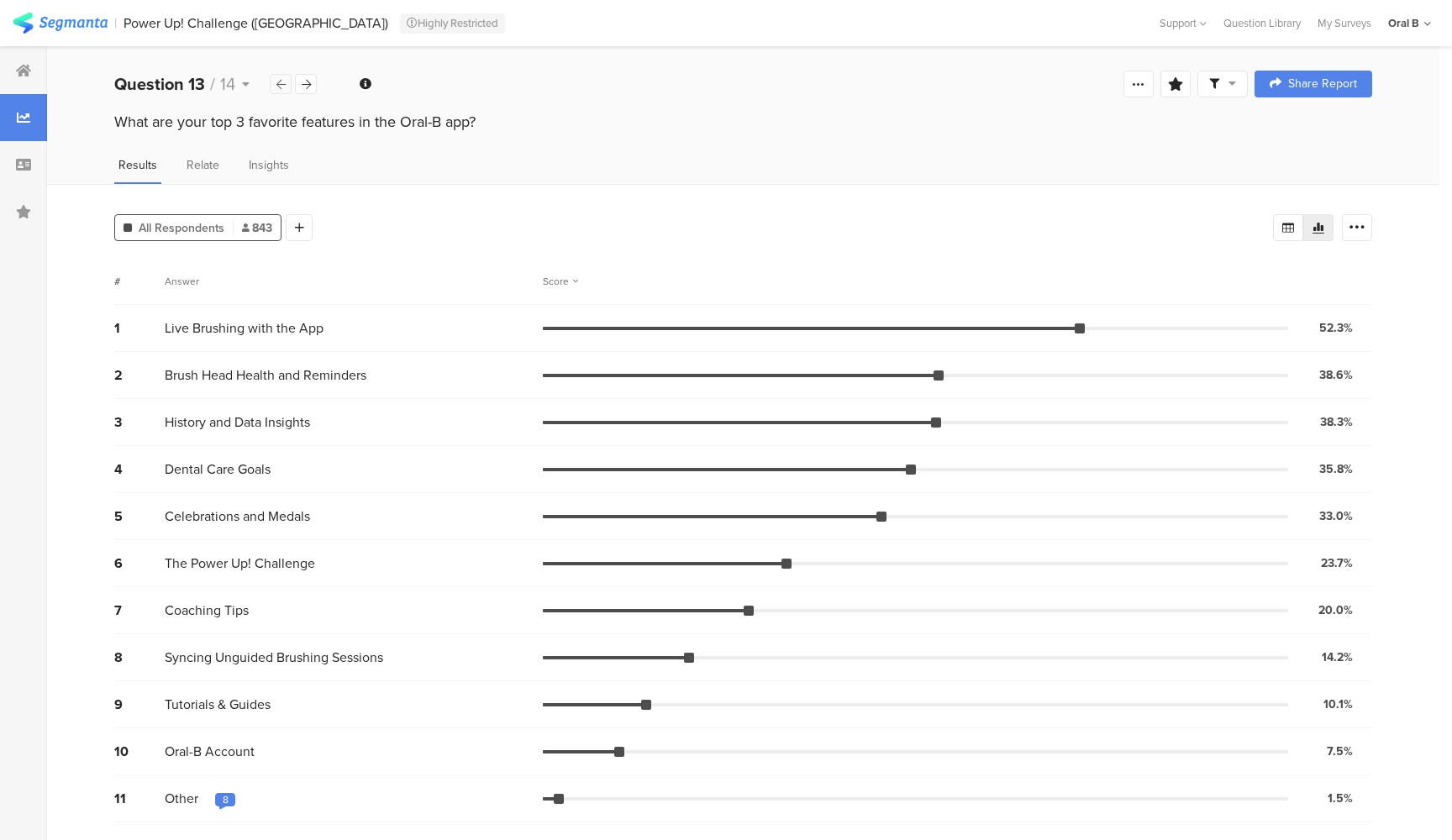
click at [272, 89] on div at bounding box center [280, 84] width 22 height 20
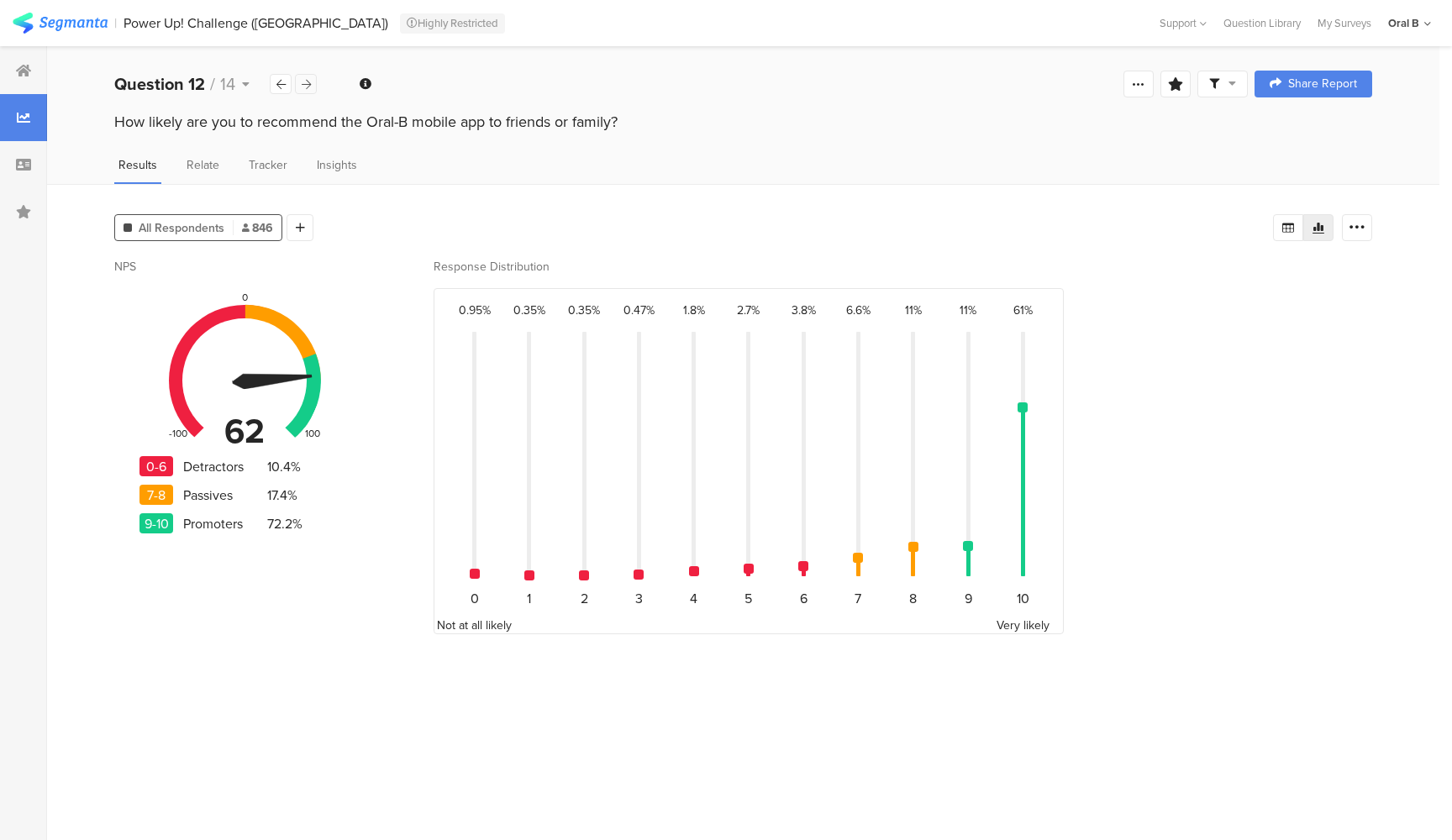
click at [310, 90] on div at bounding box center [306, 84] width 22 height 20
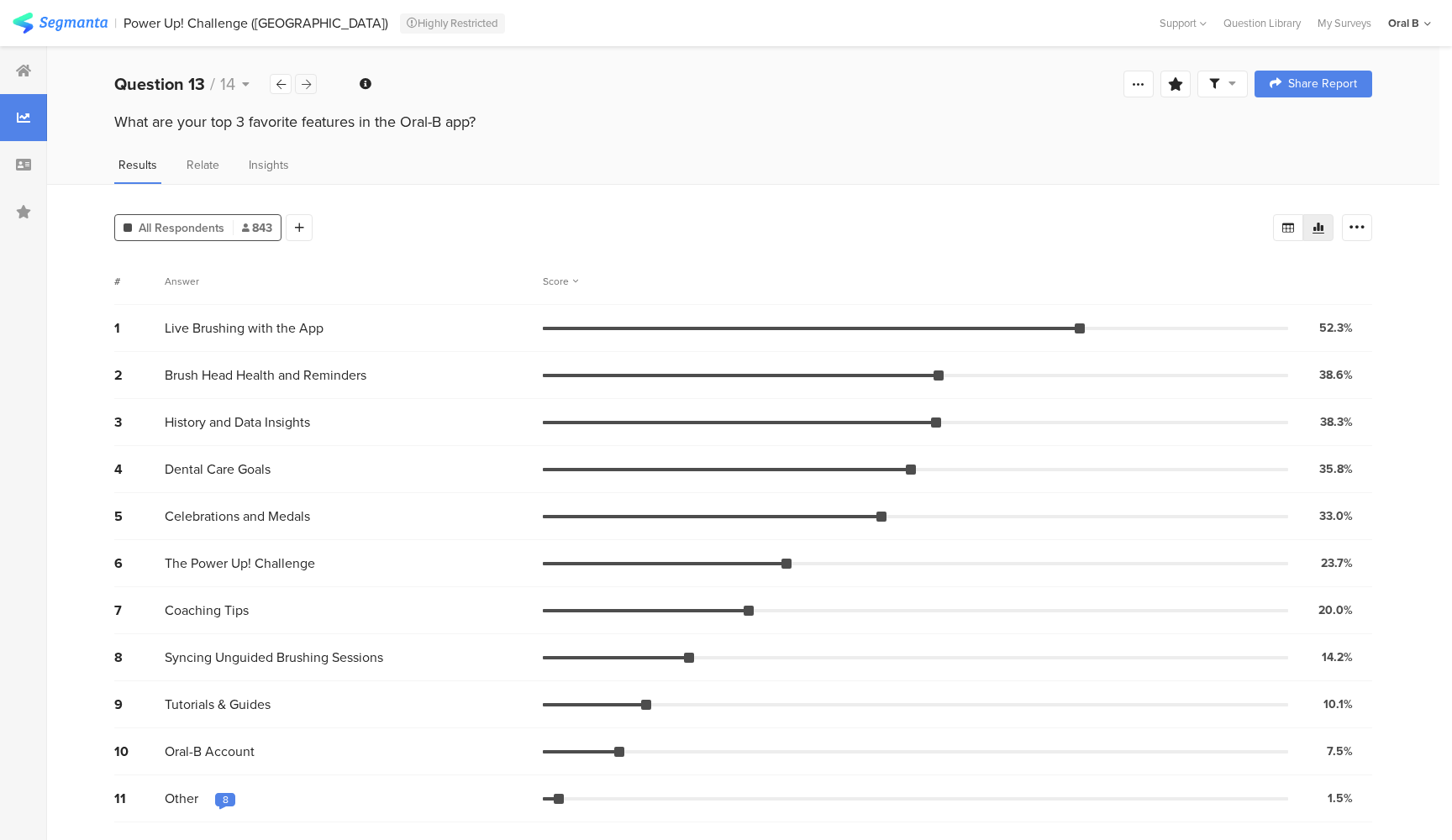
click at [303, 82] on icon at bounding box center [306, 84] width 10 height 11
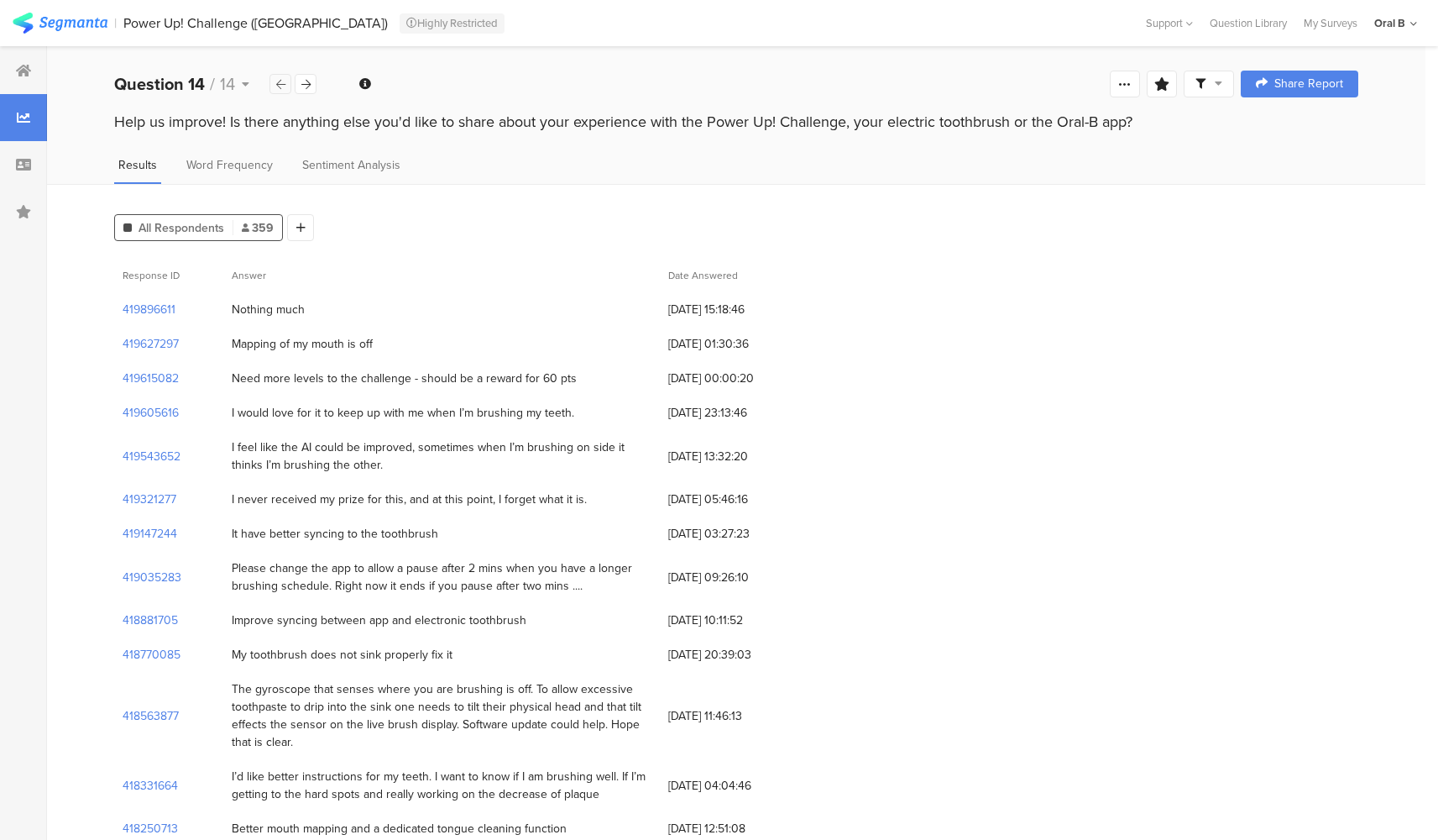
click at [278, 84] on icon at bounding box center [280, 84] width 10 height 11
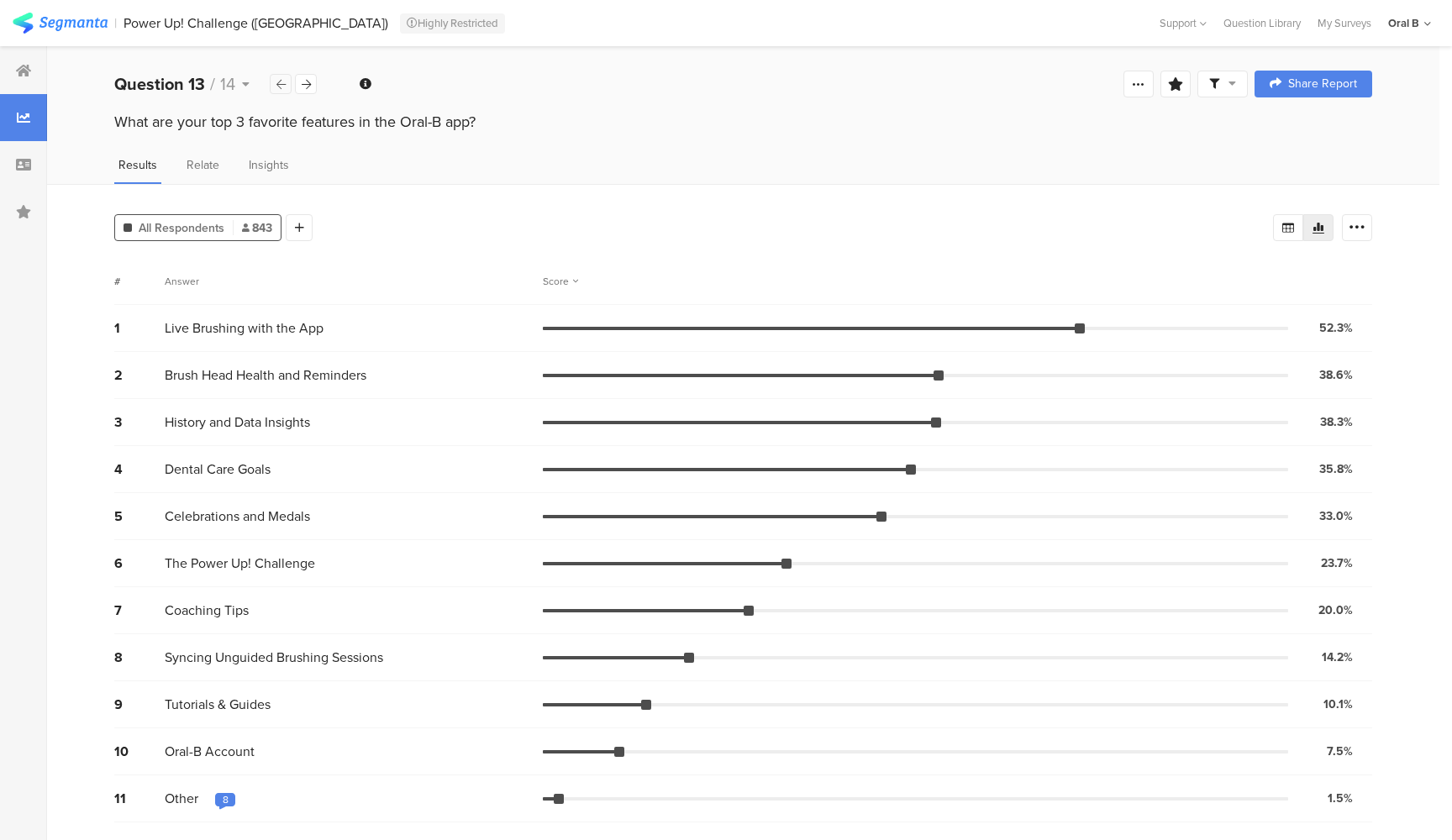
click at [278, 84] on icon at bounding box center [280, 84] width 10 height 11
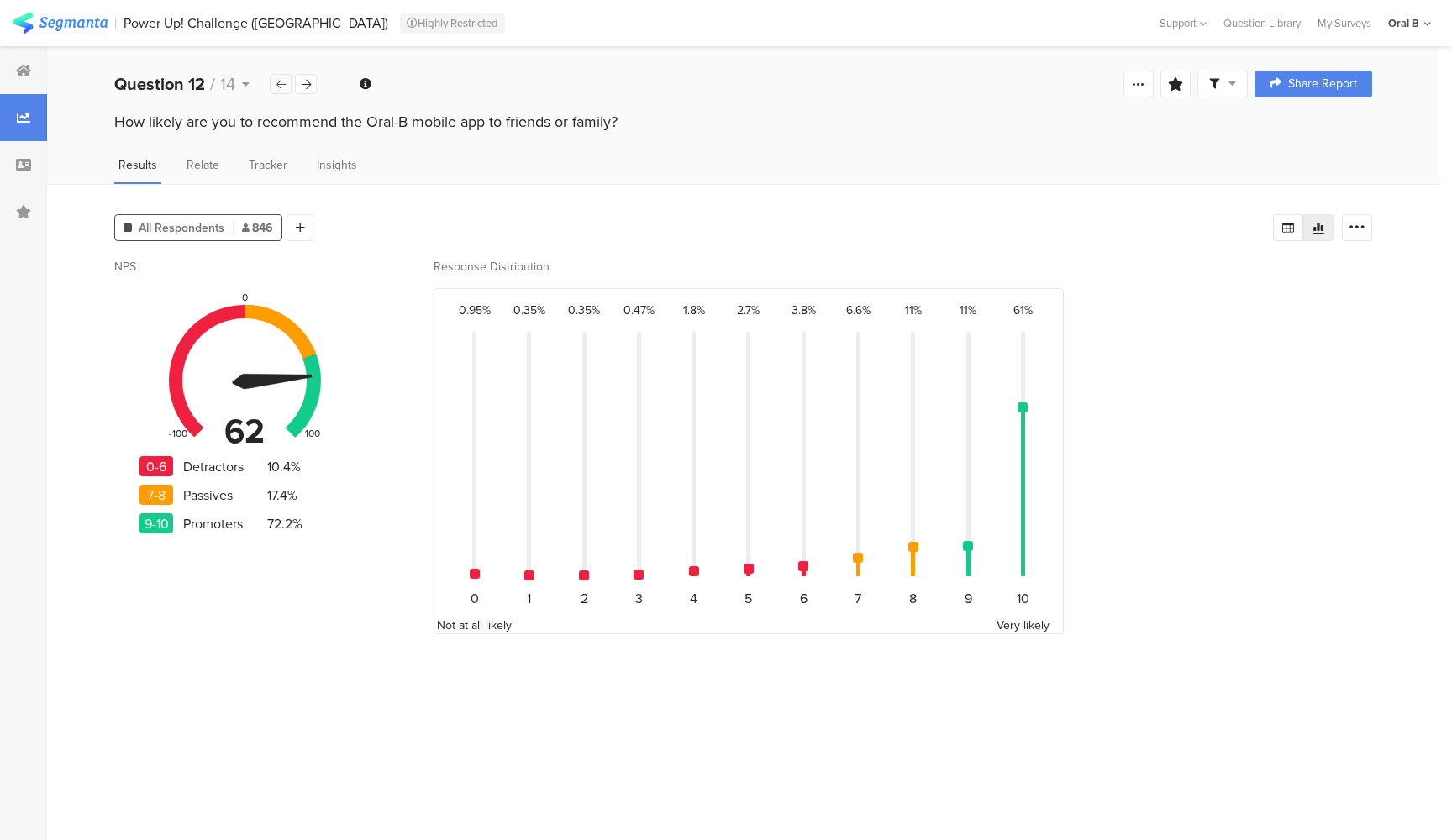
click at [278, 84] on icon at bounding box center [280, 84] width 10 height 11
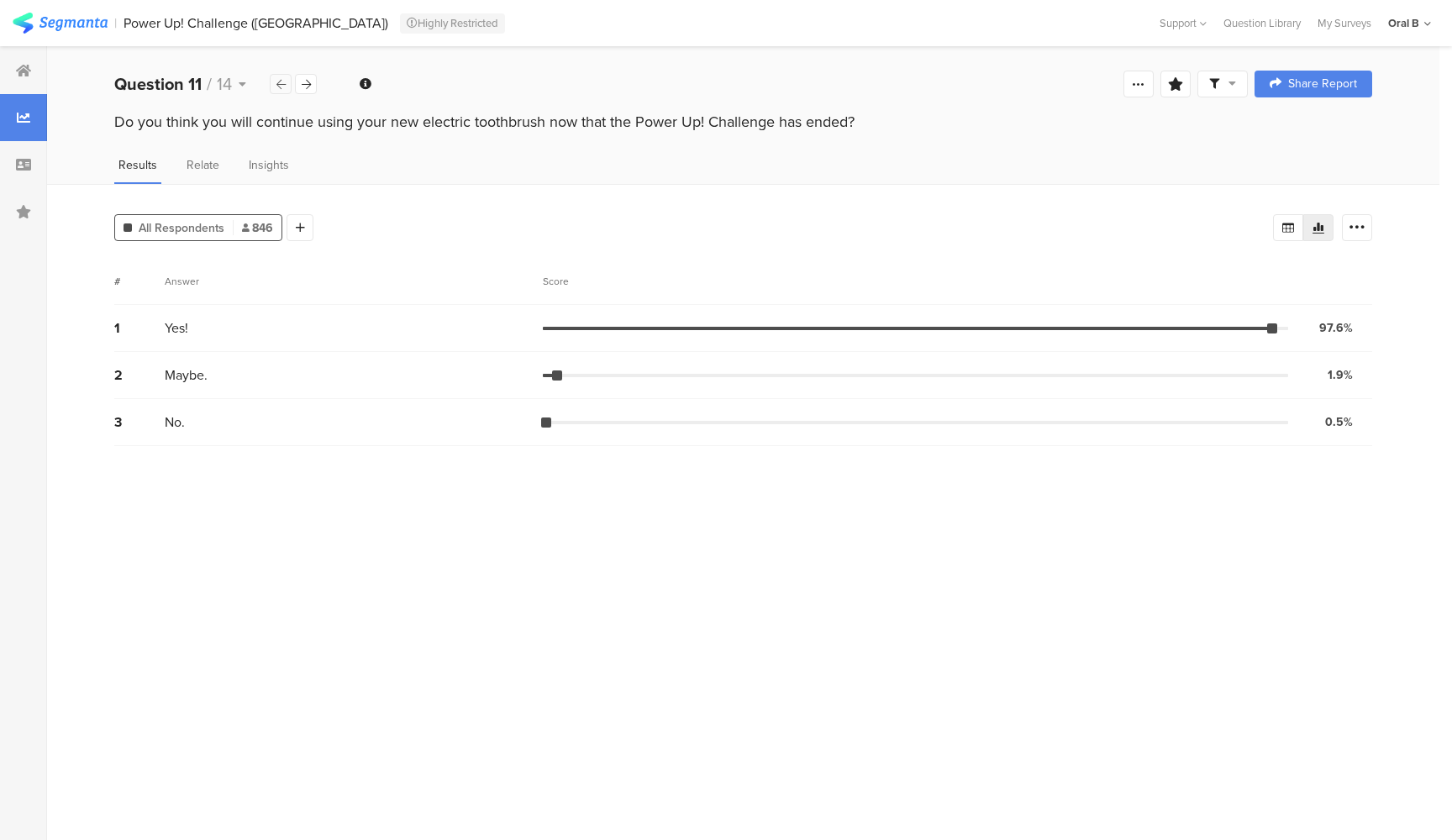
click at [278, 84] on icon at bounding box center [280, 84] width 10 height 11
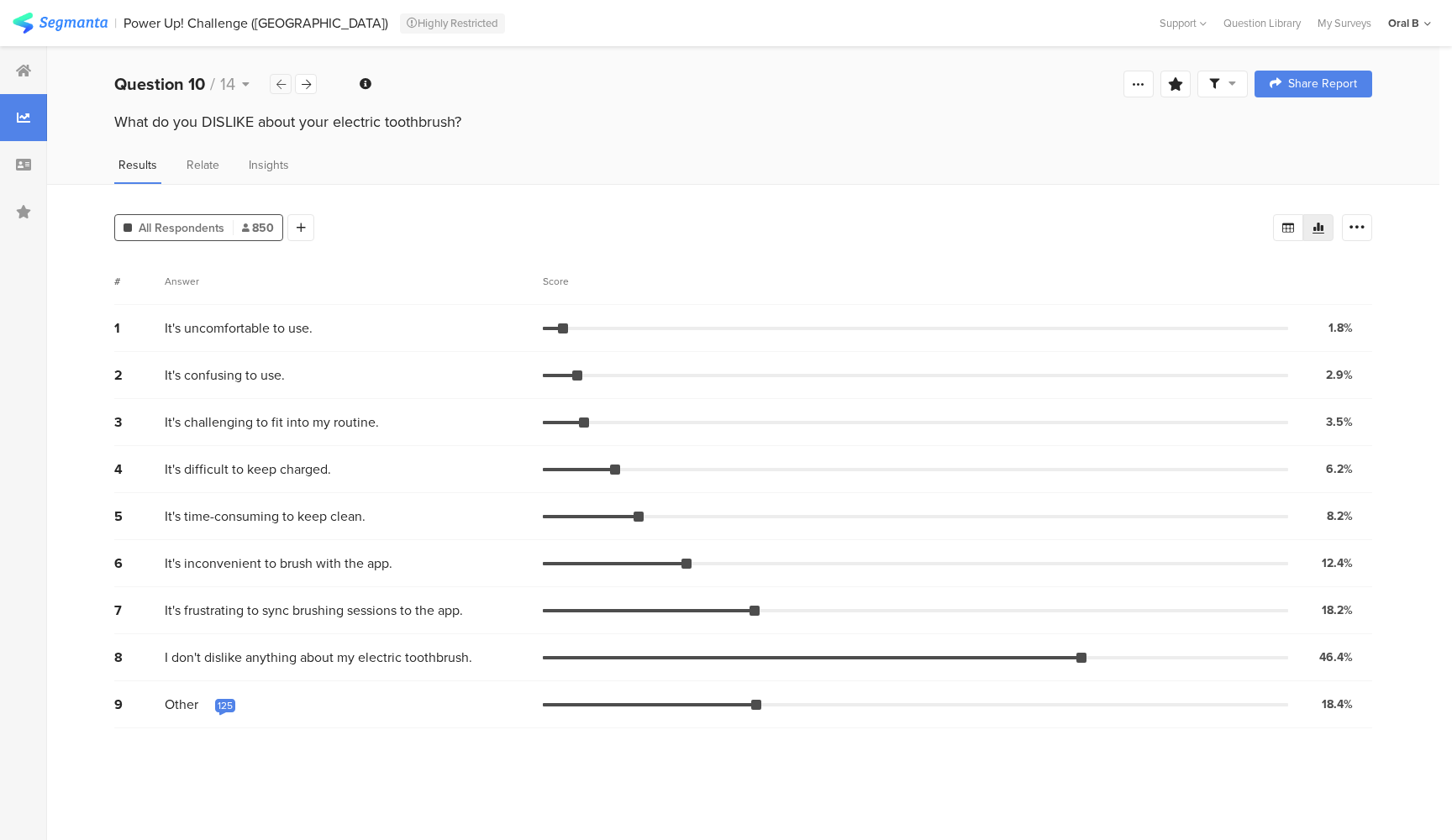
click at [278, 84] on icon at bounding box center [280, 84] width 10 height 11
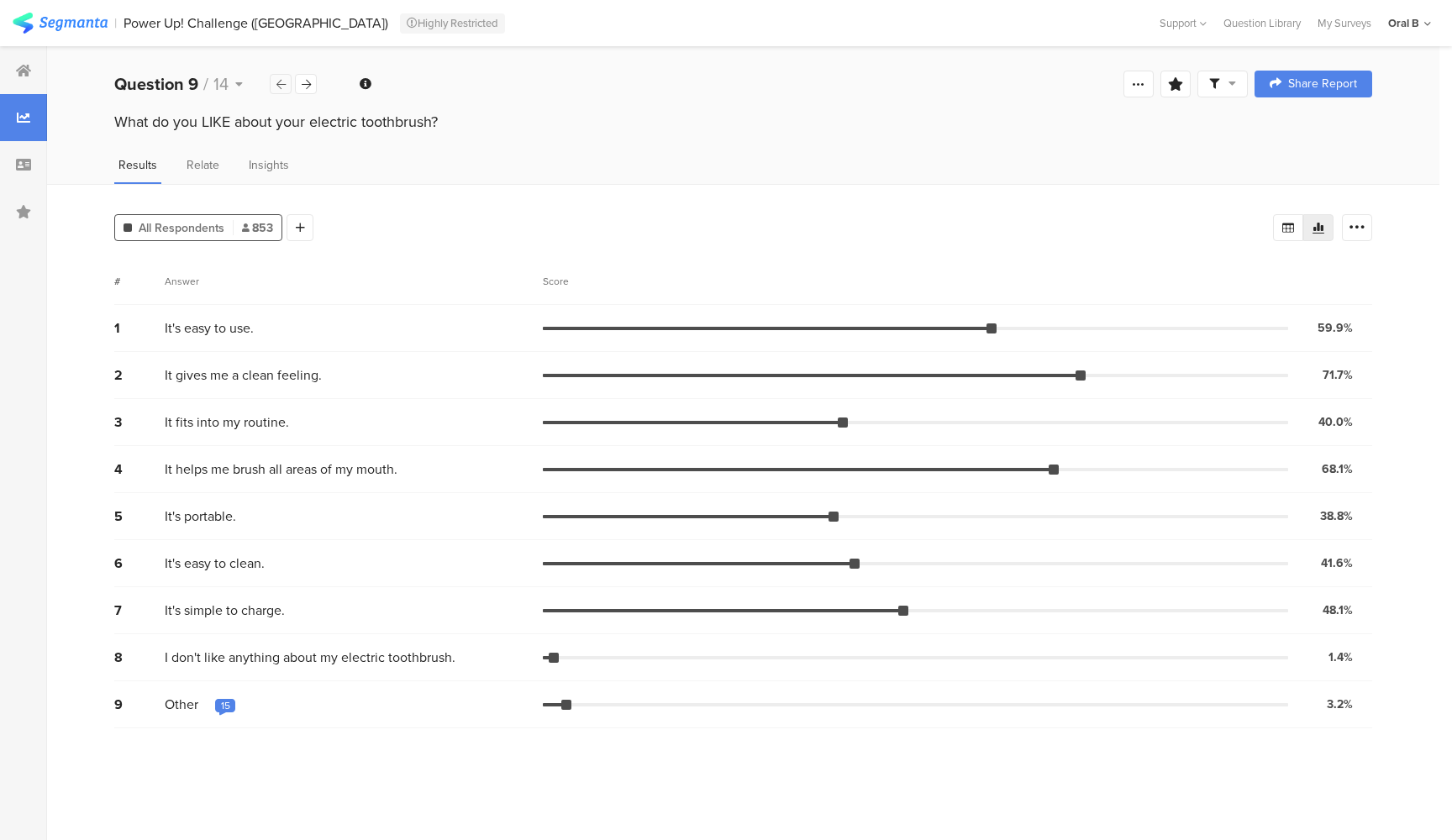
click at [278, 84] on icon at bounding box center [280, 84] width 10 height 11
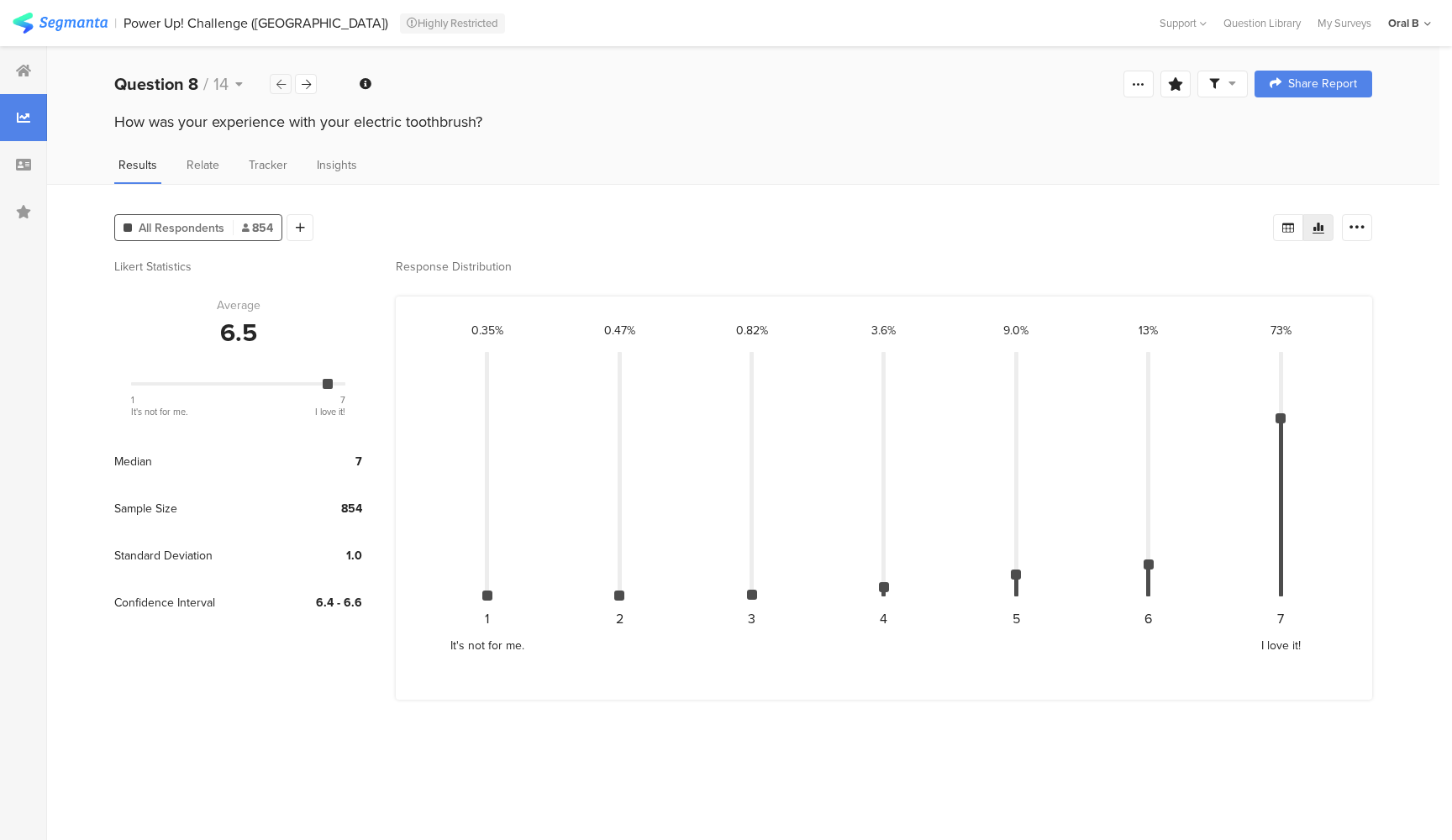
click at [278, 84] on icon at bounding box center [280, 84] width 10 height 11
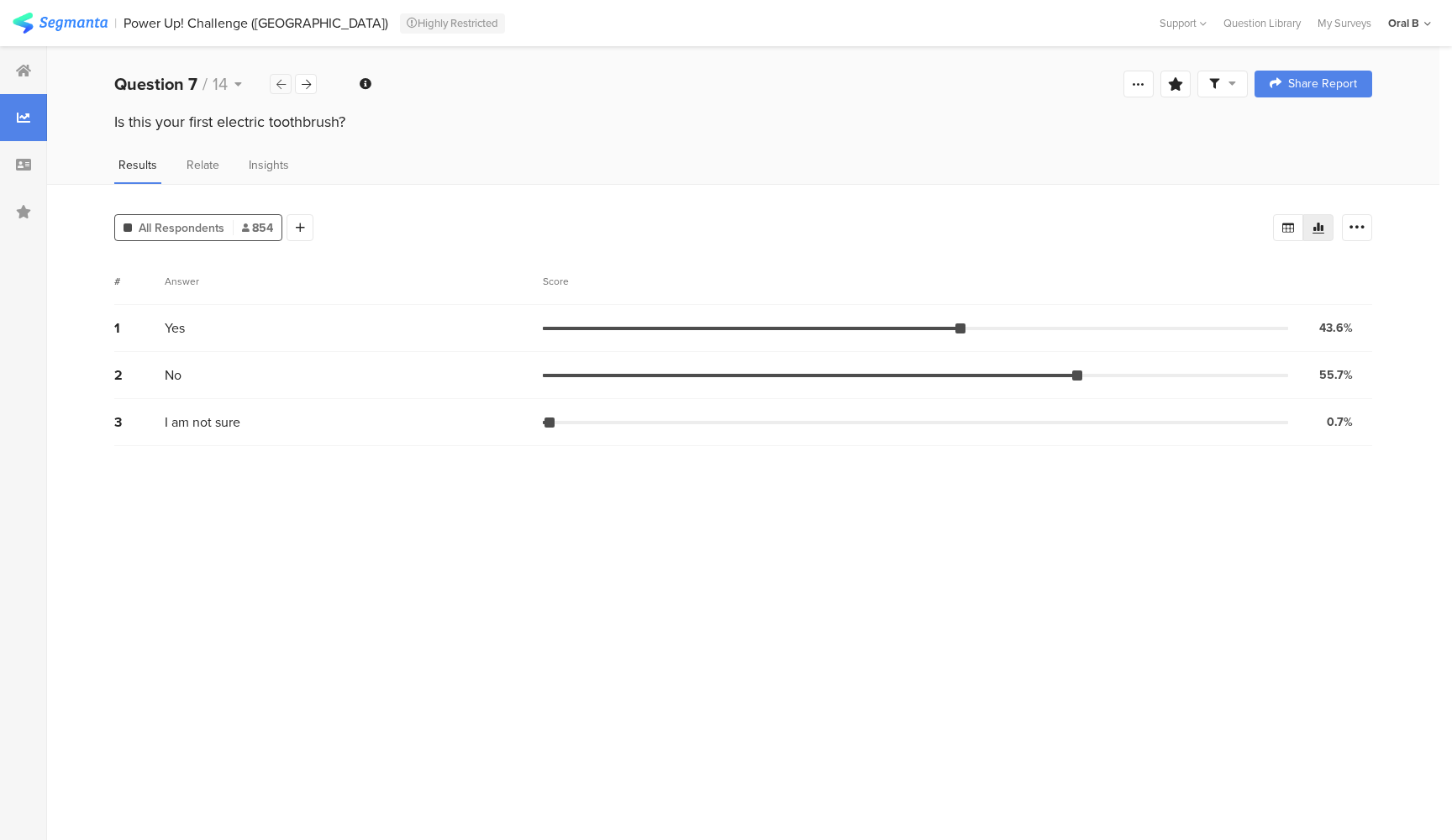
click at [278, 84] on icon at bounding box center [280, 84] width 10 height 11
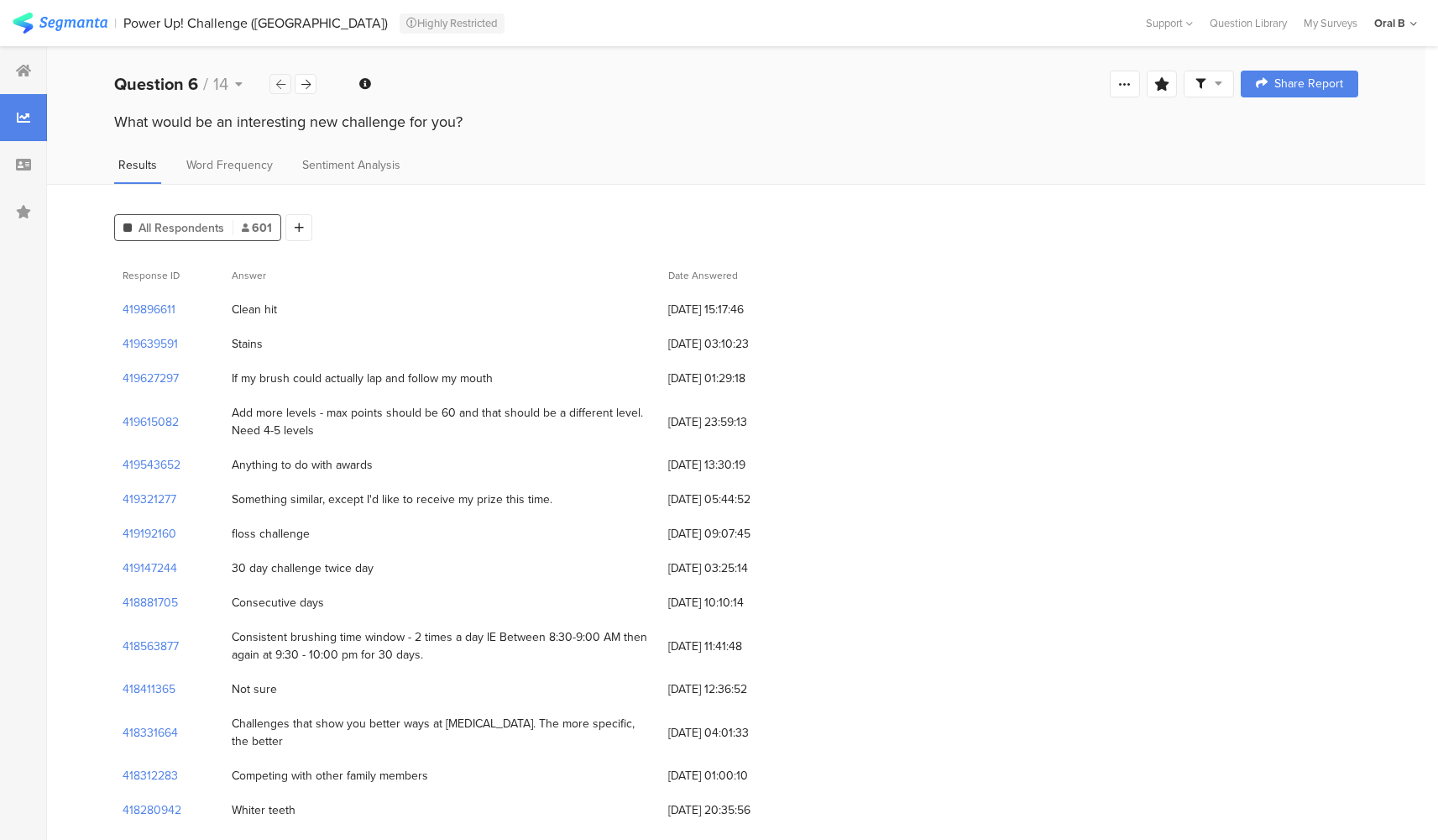
click at [278, 84] on icon at bounding box center [280, 84] width 10 height 11
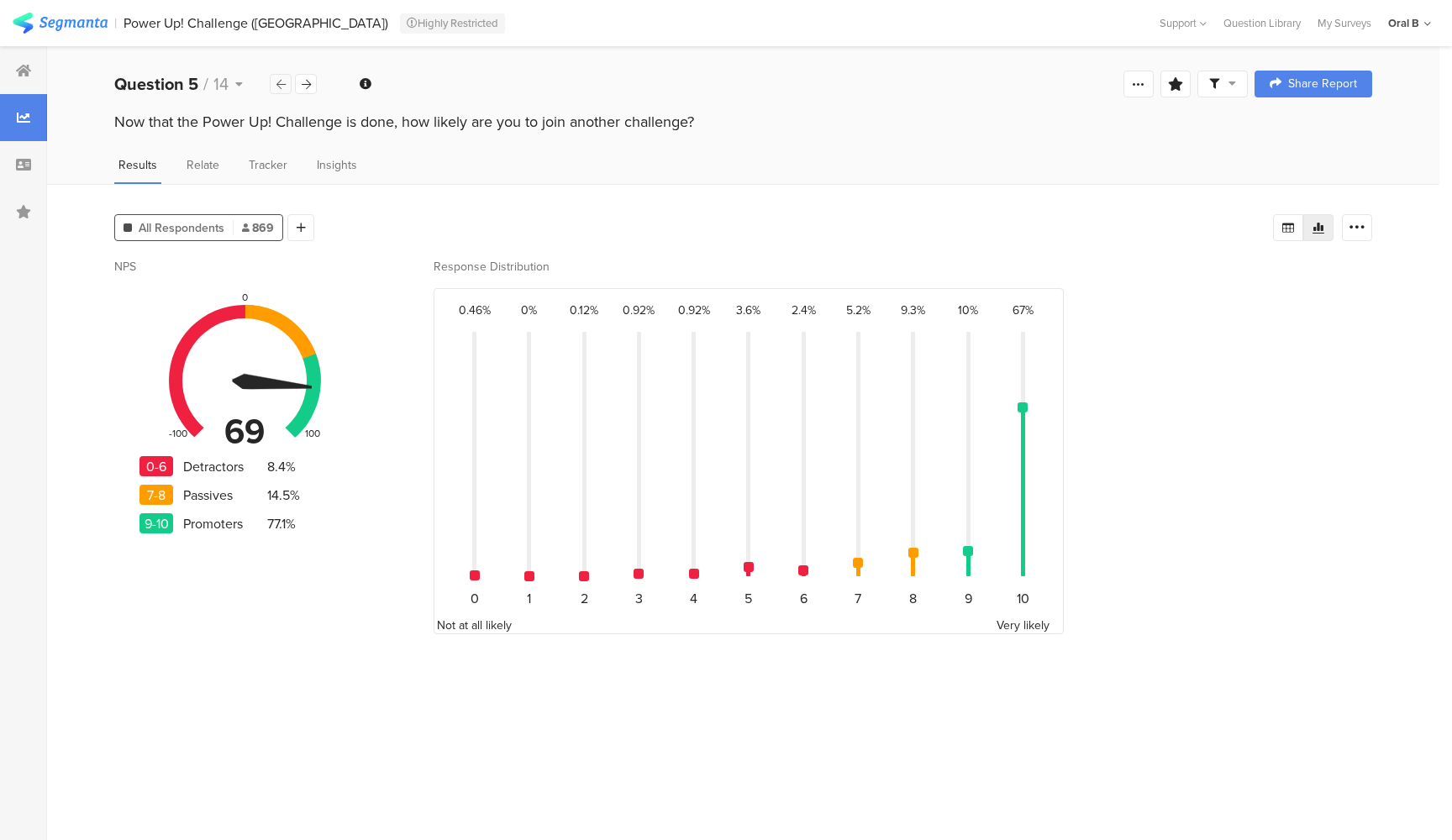
click at [274, 87] on div at bounding box center [280, 84] width 22 height 20
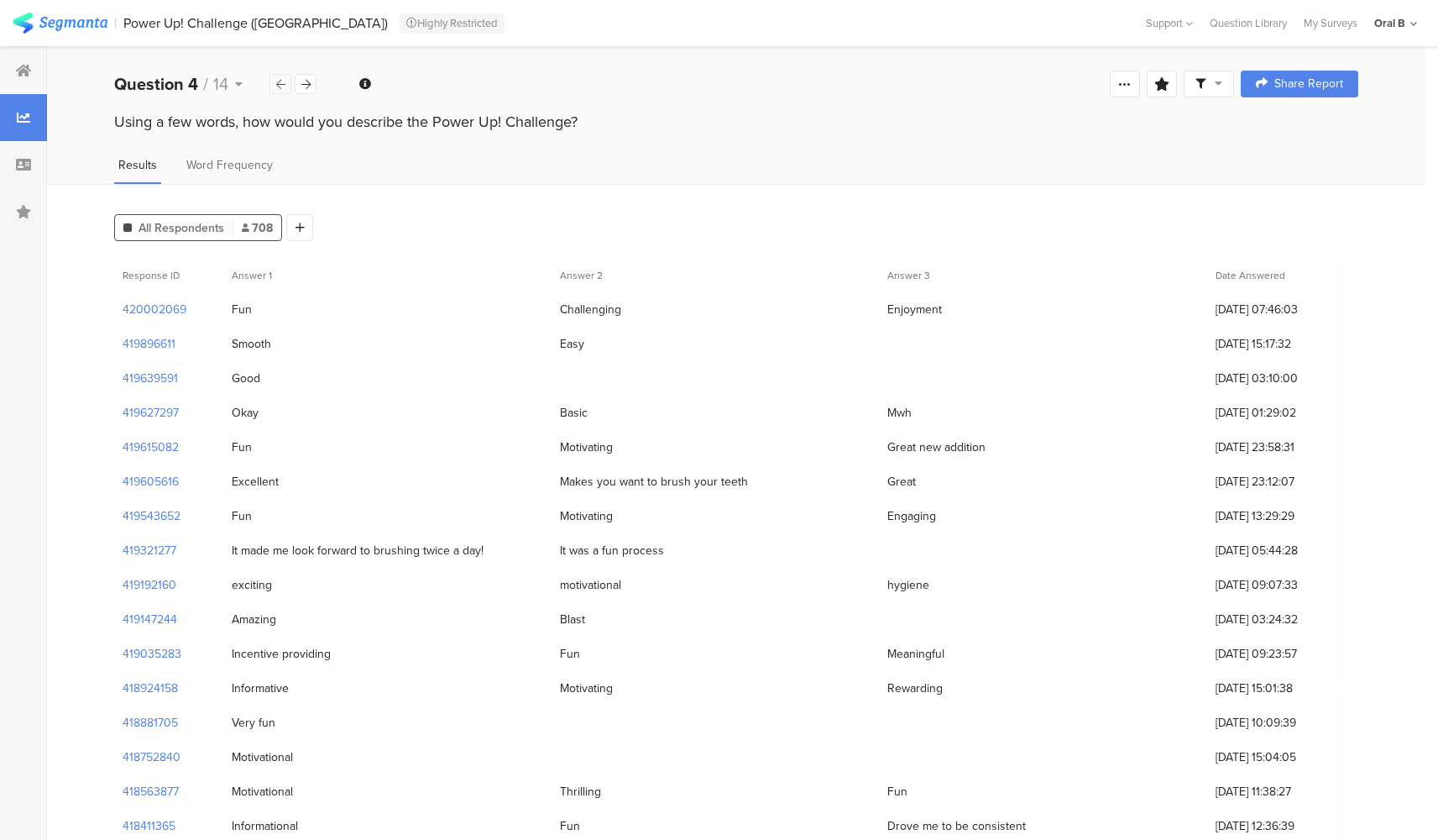
click at [274, 87] on div at bounding box center [280, 84] width 22 height 20
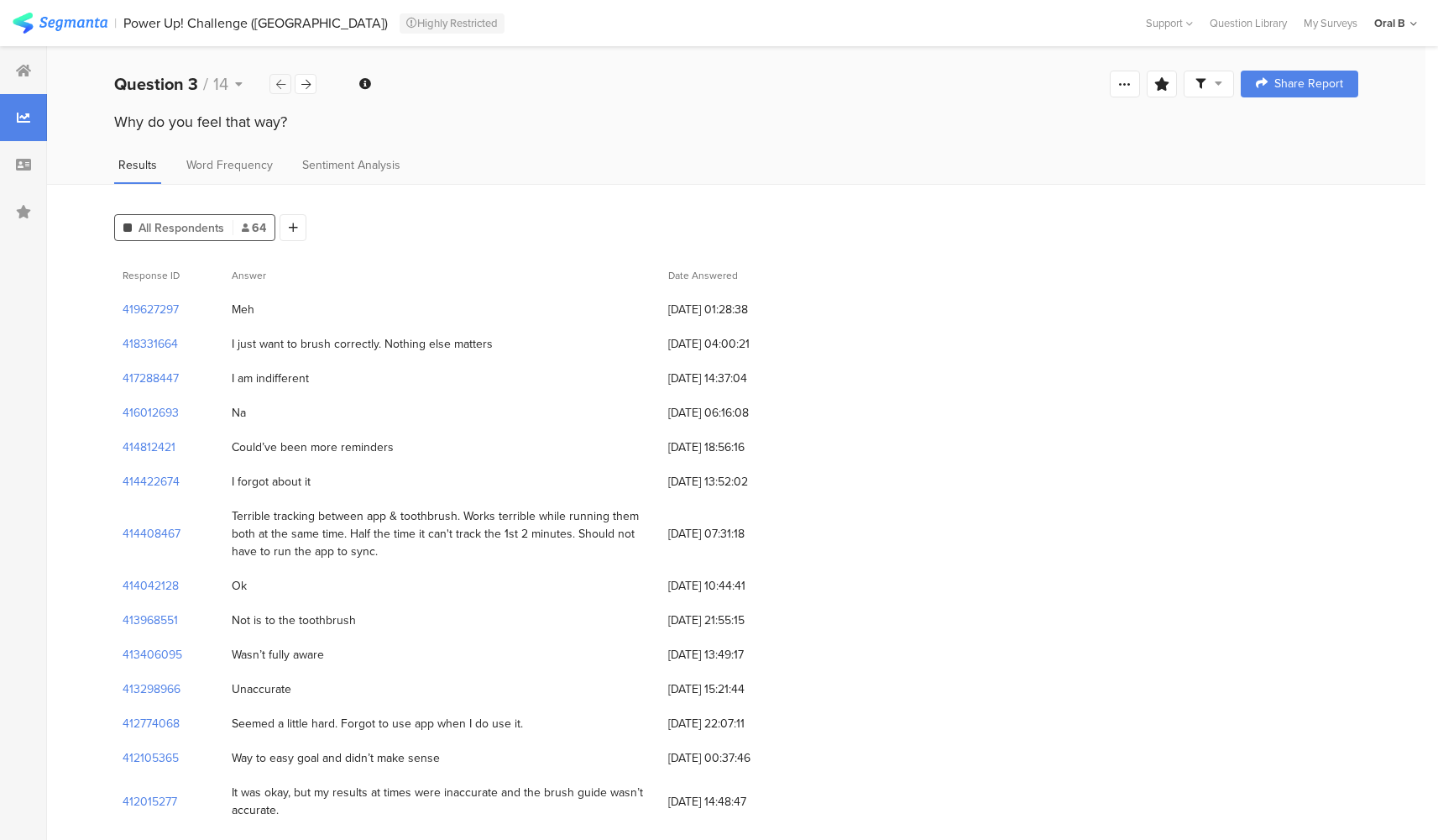
click at [274, 87] on div at bounding box center [280, 84] width 22 height 20
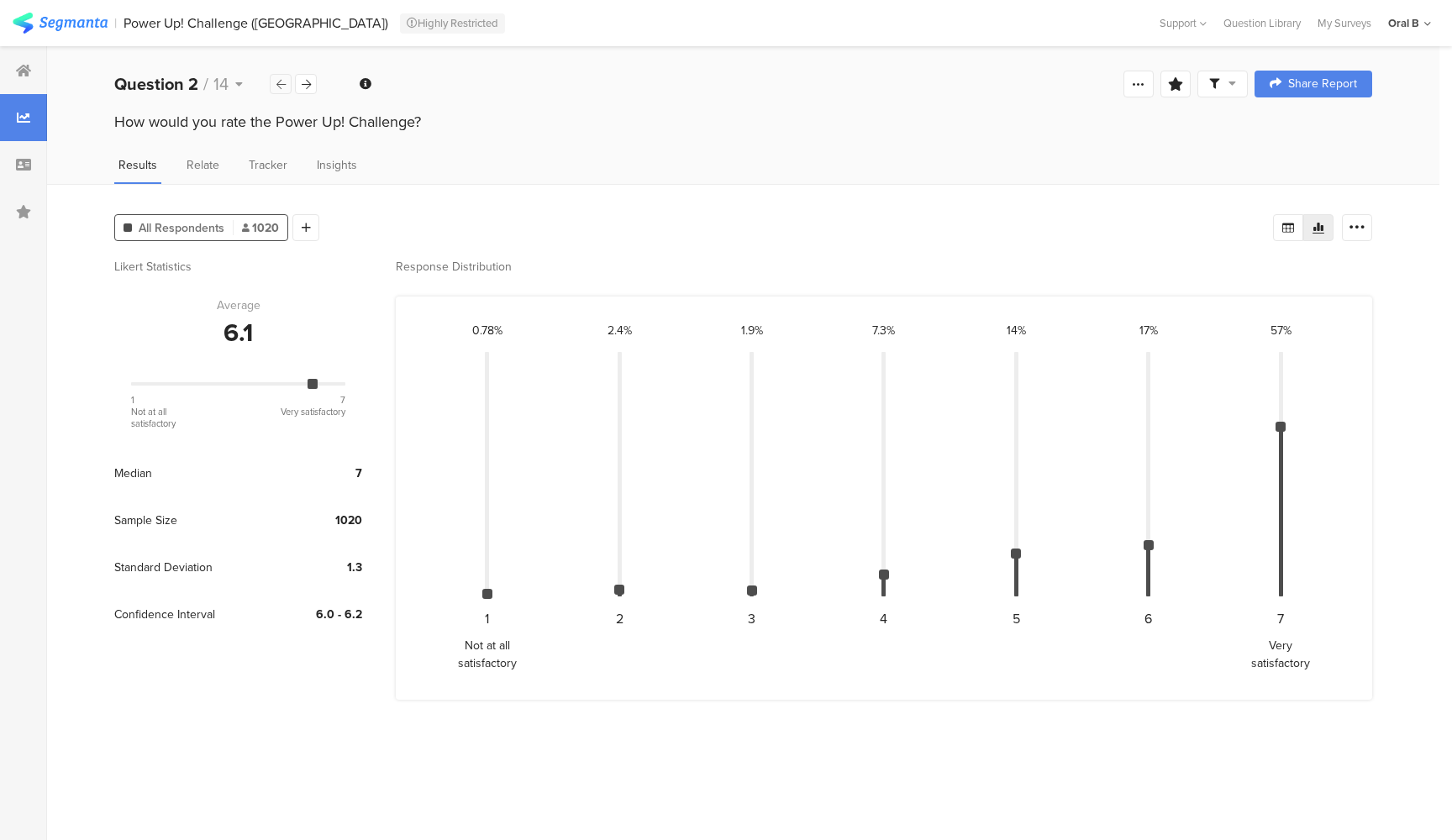
click at [274, 87] on div at bounding box center [280, 84] width 22 height 20
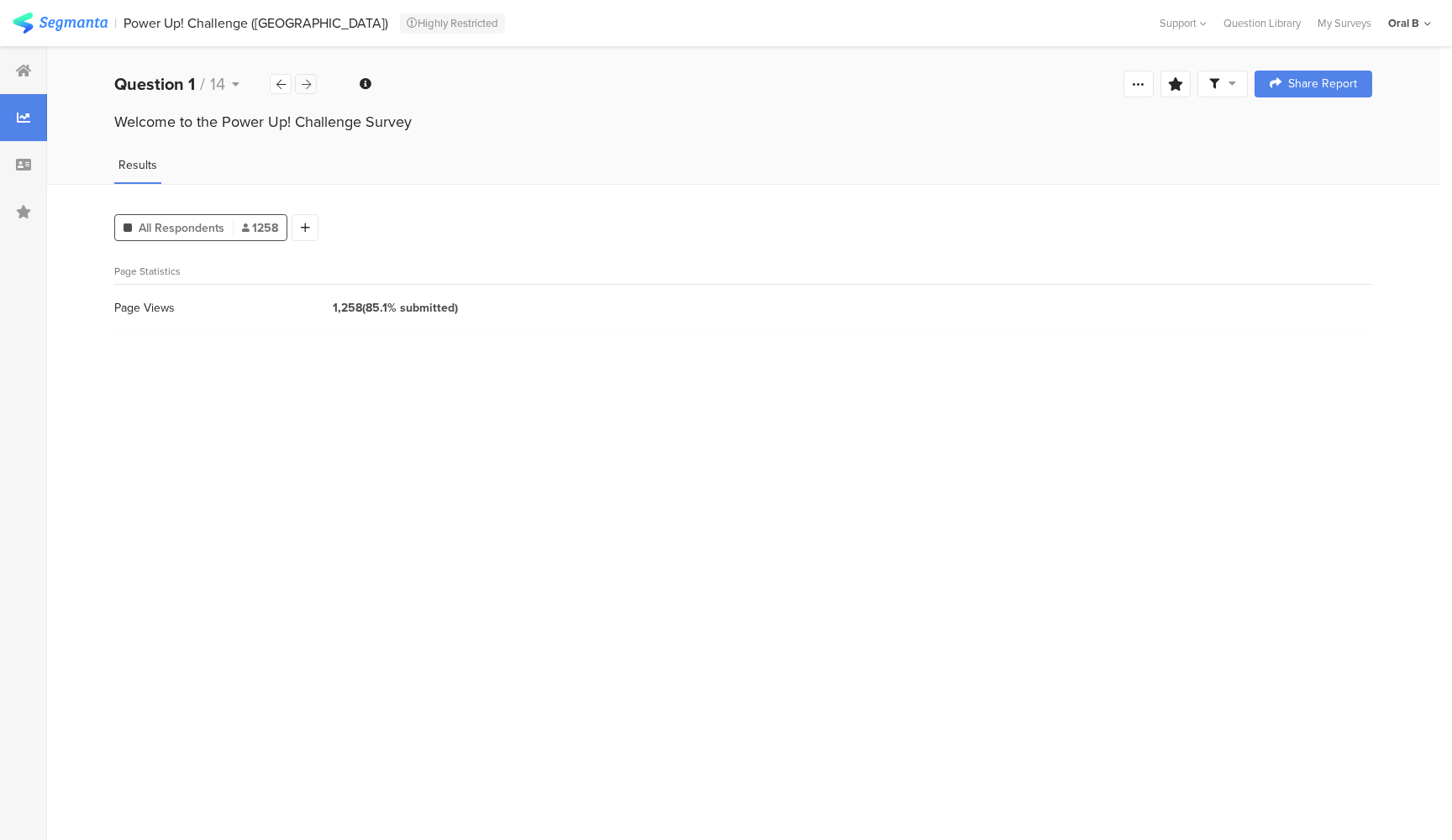
click at [308, 85] on icon at bounding box center [306, 84] width 10 height 11
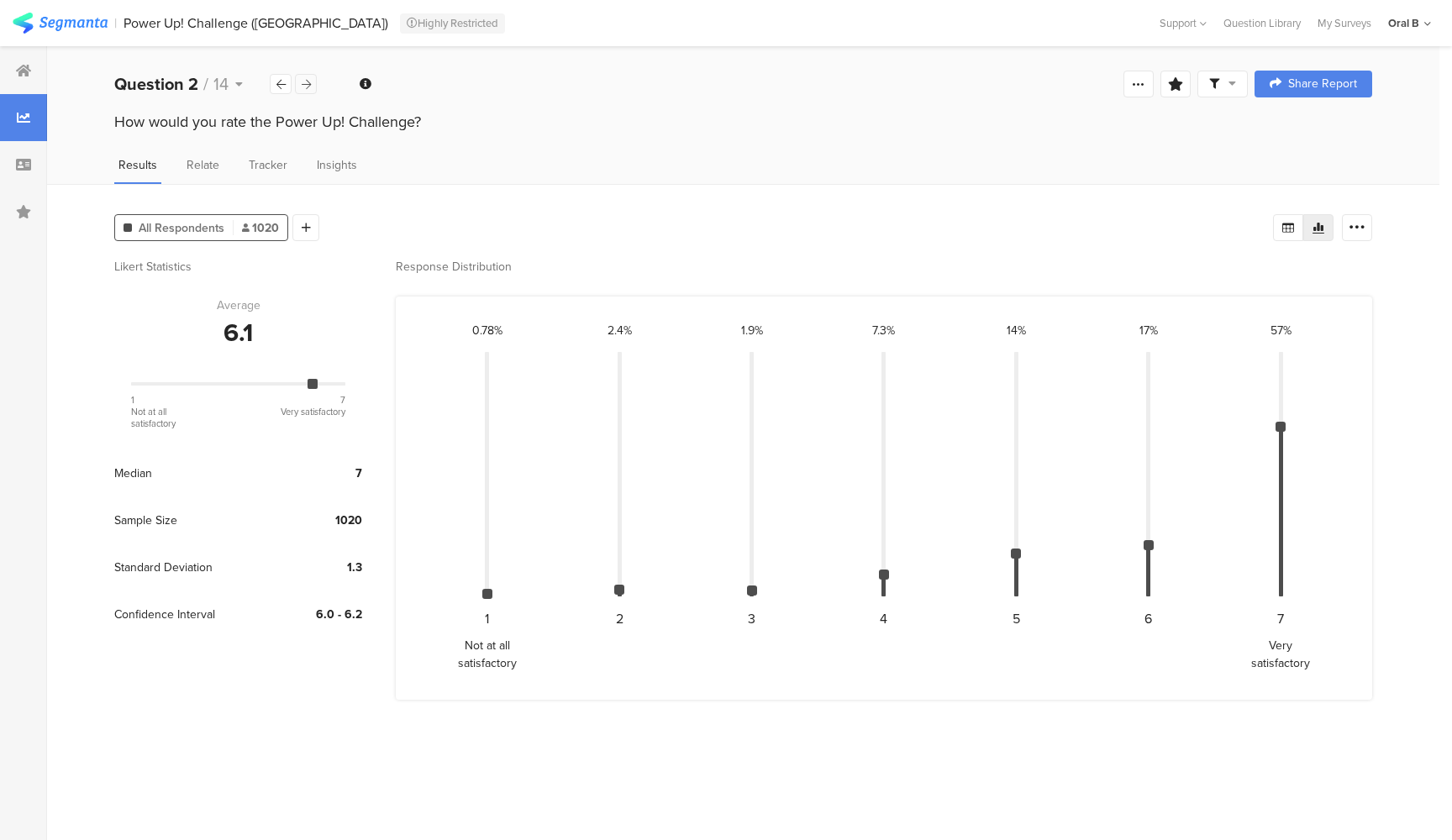
click at [308, 85] on icon at bounding box center [306, 84] width 10 height 11
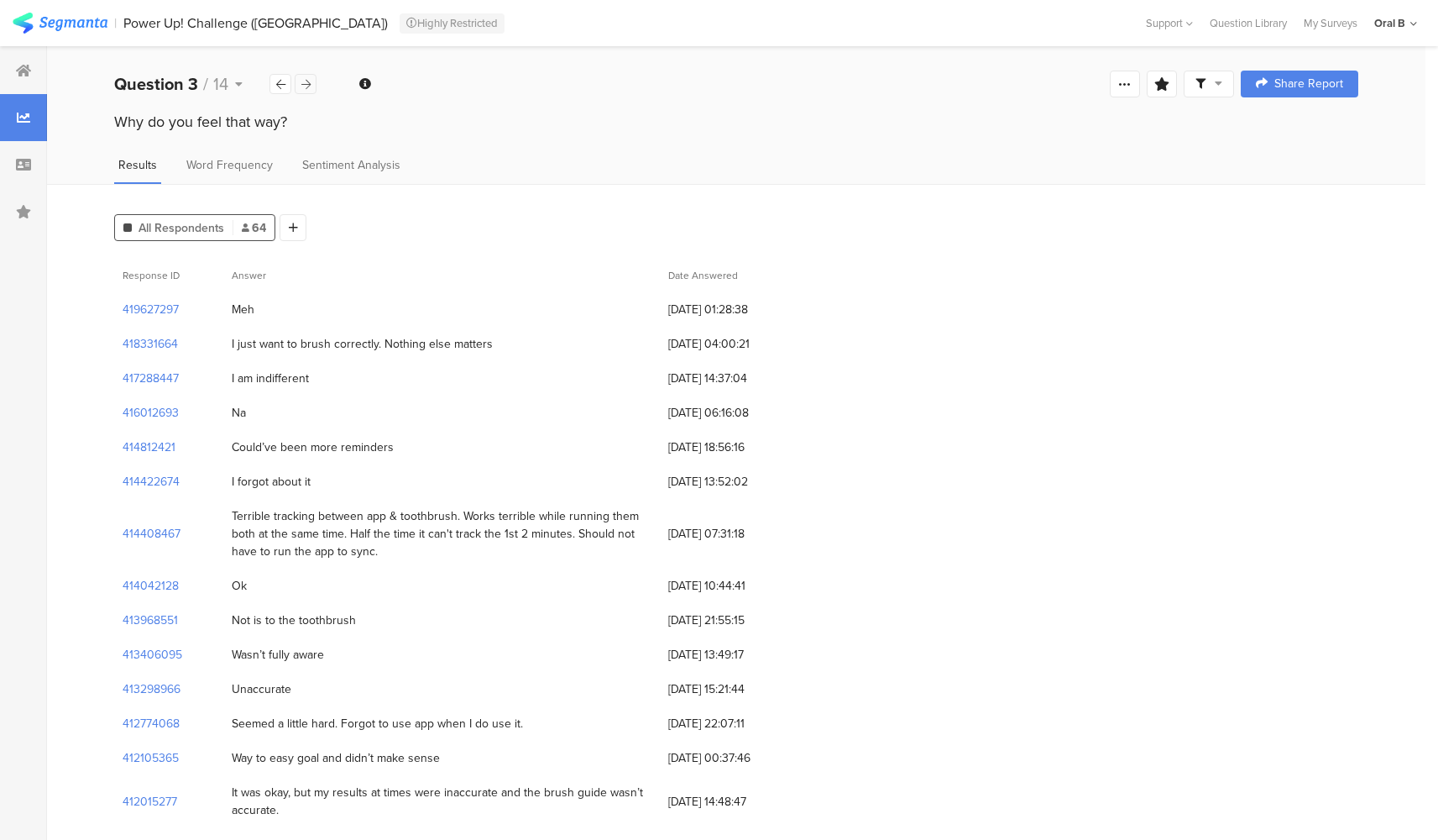
click at [308, 85] on icon at bounding box center [306, 84] width 10 height 11
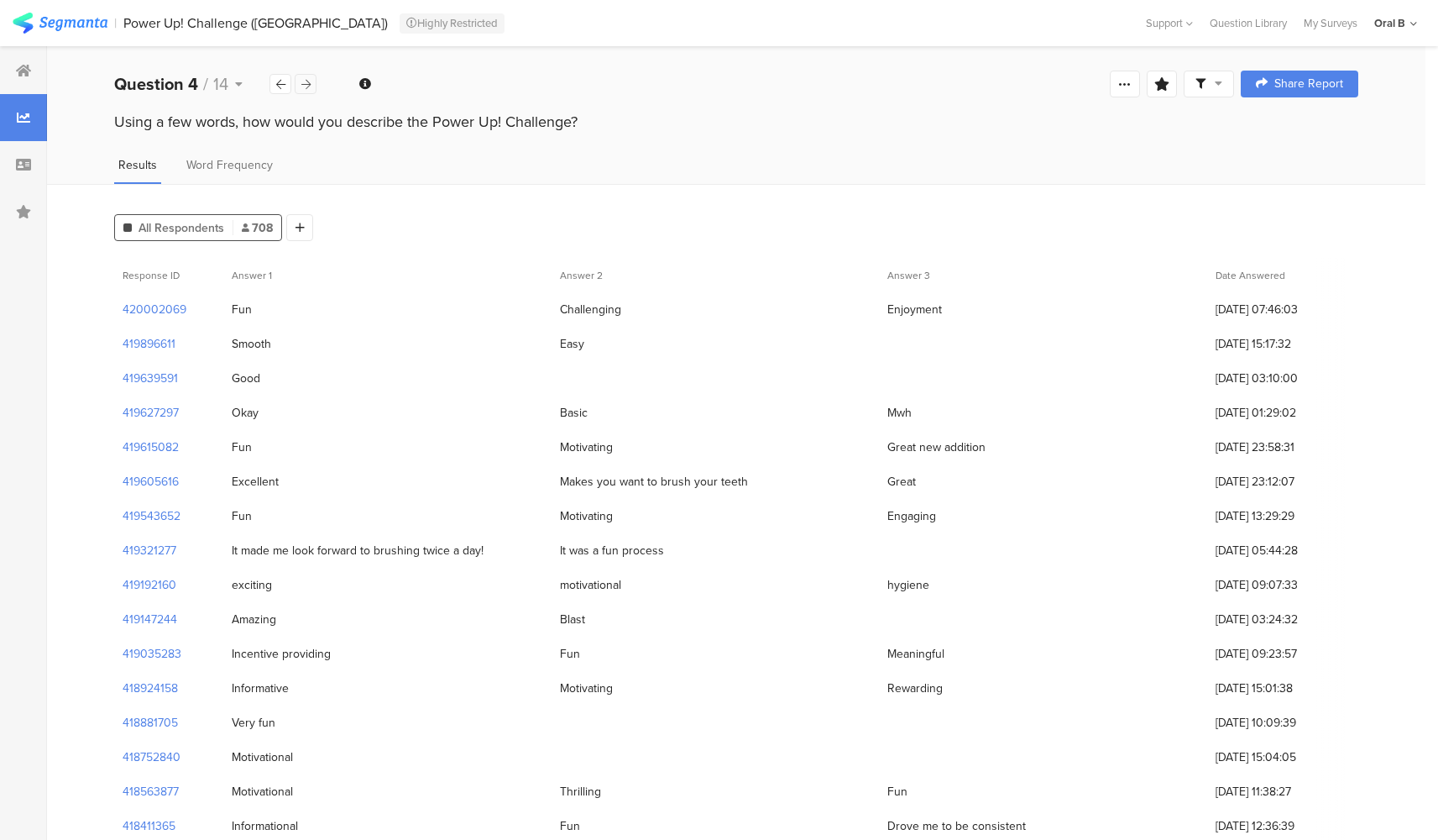
click at [308, 85] on icon at bounding box center [306, 84] width 10 height 11
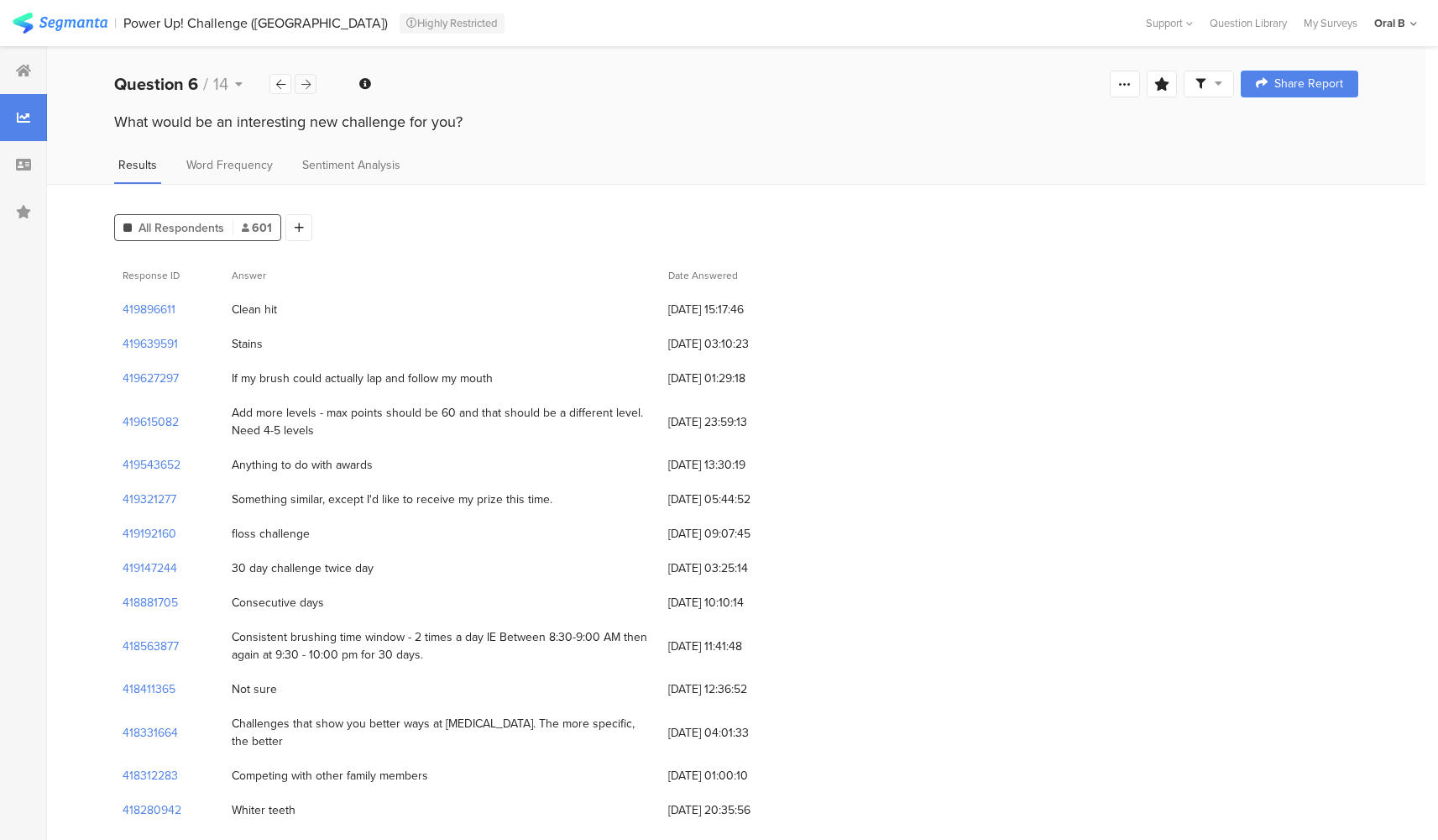
click at [308, 85] on icon at bounding box center [306, 84] width 10 height 11
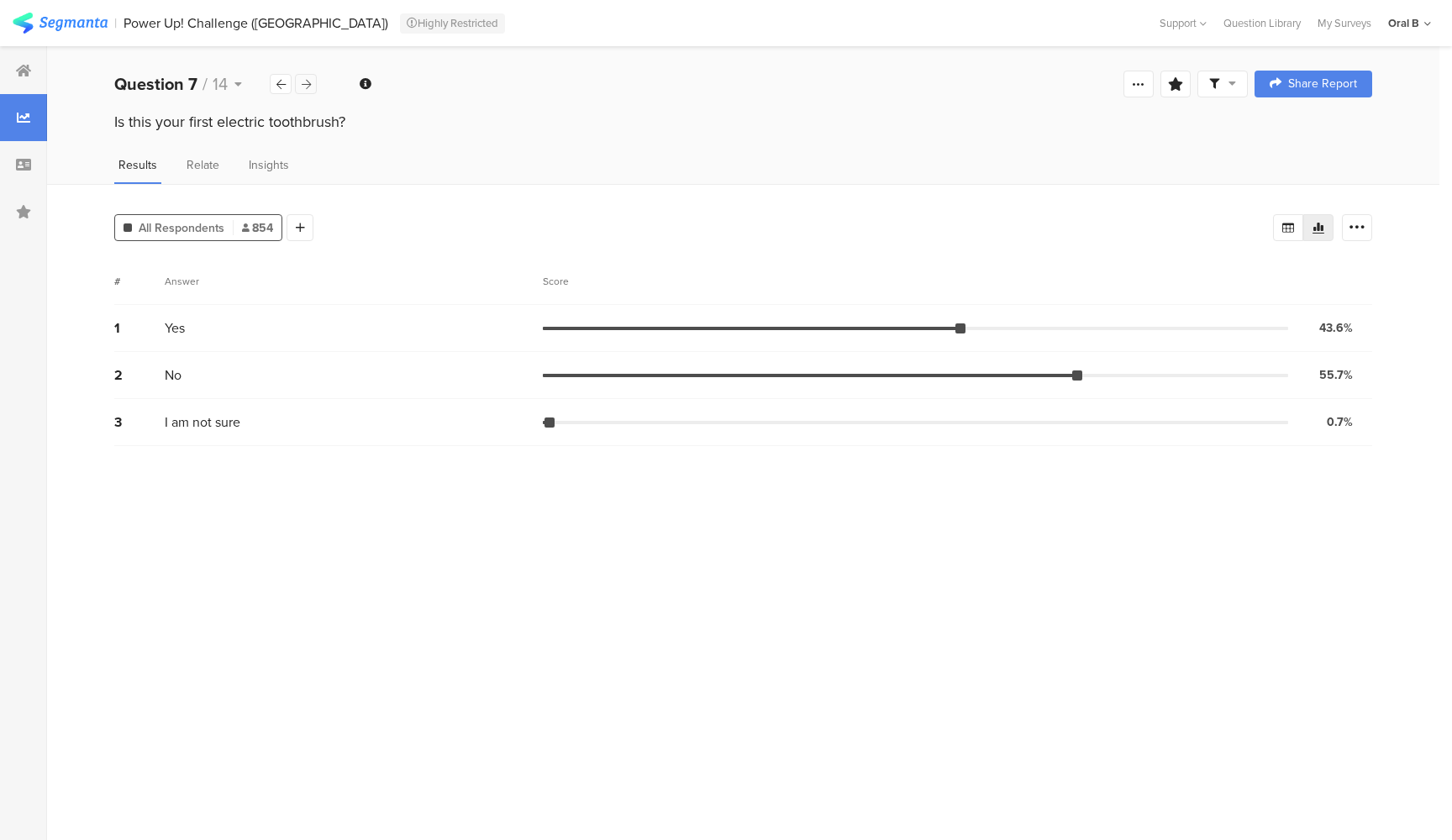
click at [308, 85] on icon at bounding box center [306, 84] width 10 height 11
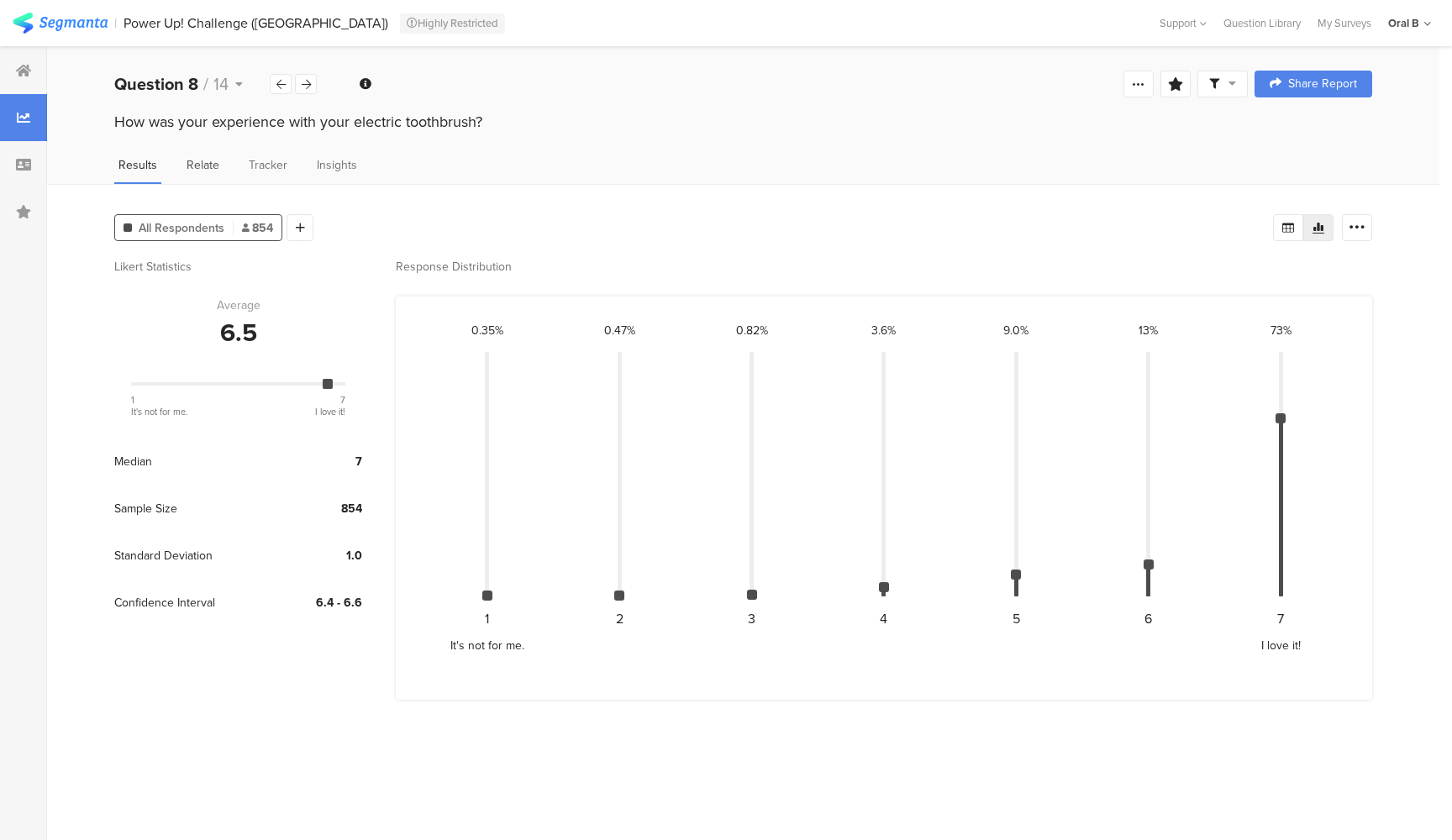
click at [202, 162] on span "Relate" at bounding box center [204, 165] width 33 height 17
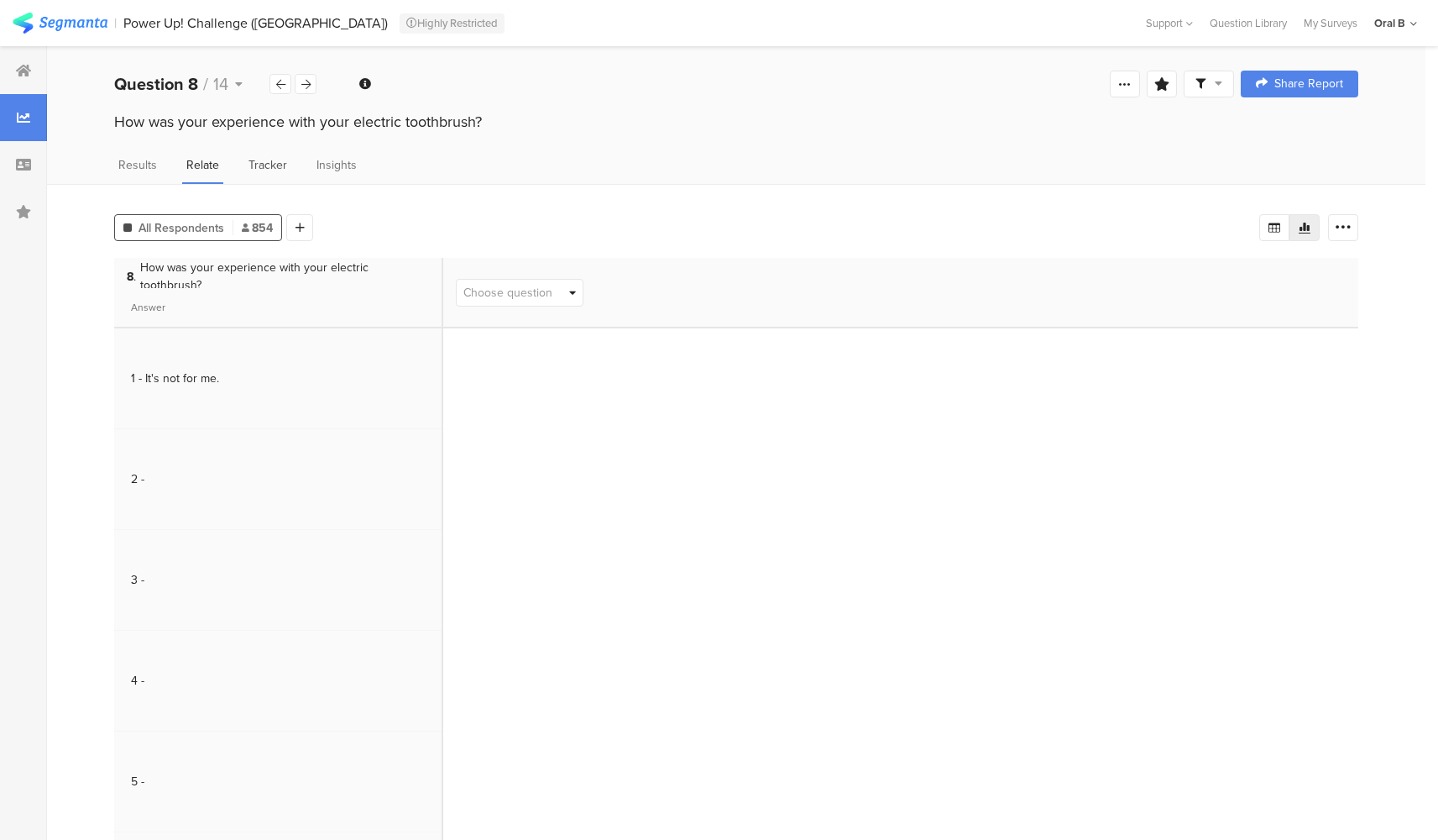
click at [257, 172] on span "Tracker" at bounding box center [268, 165] width 38 height 17
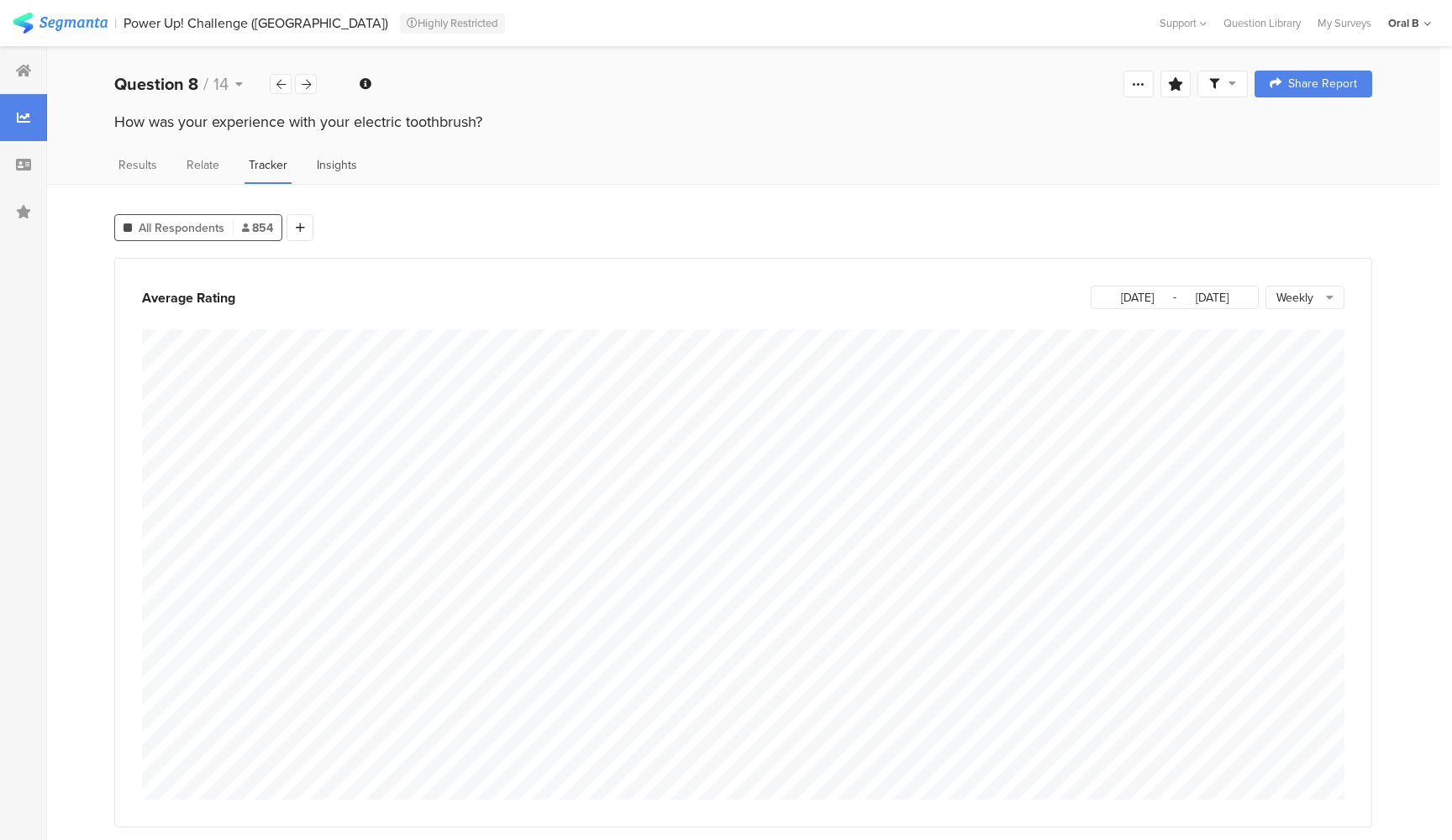
click at [323, 164] on span "Insights" at bounding box center [337, 165] width 40 height 17
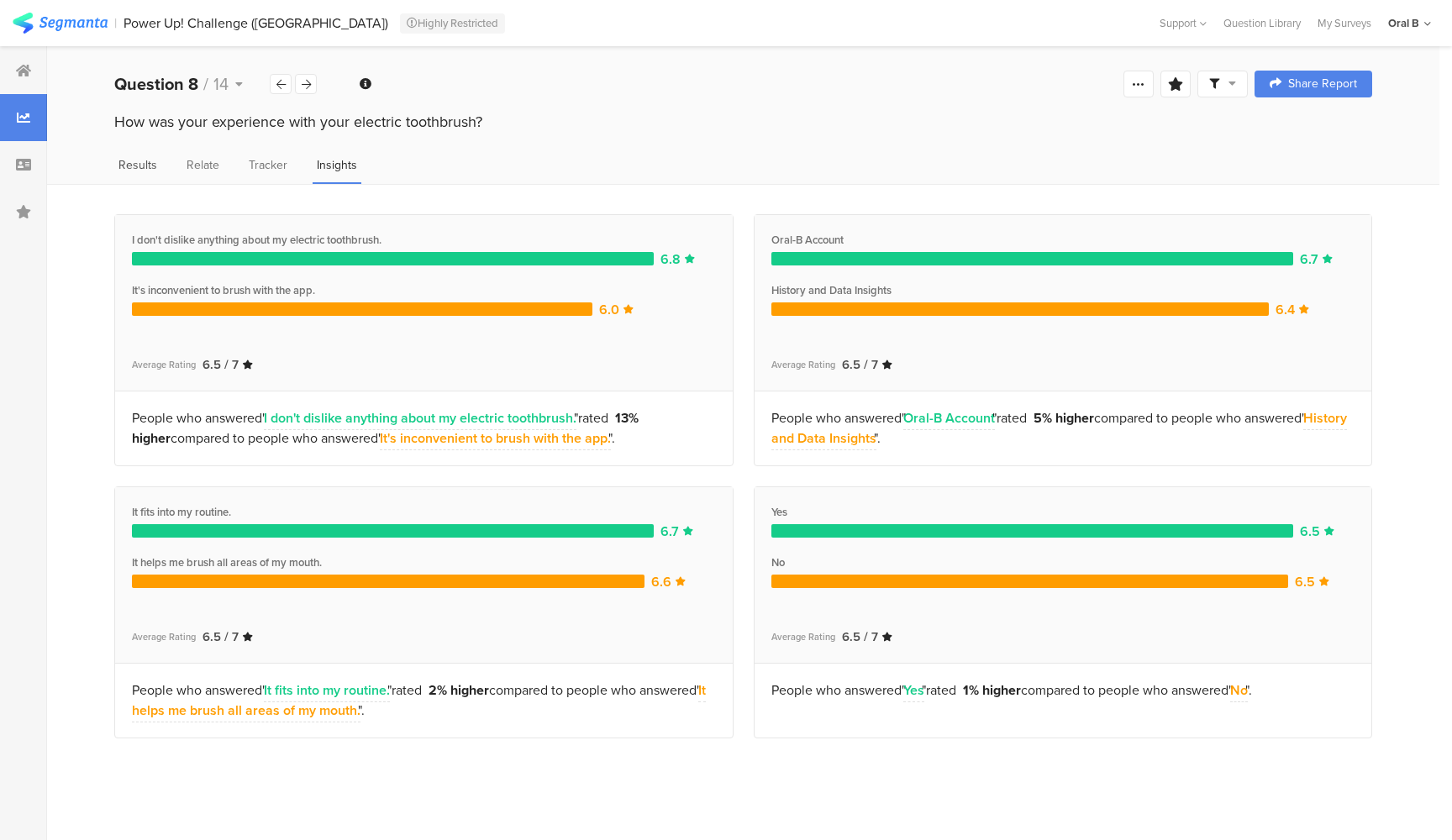
click at [145, 165] on span "Results" at bounding box center [138, 165] width 38 height 17
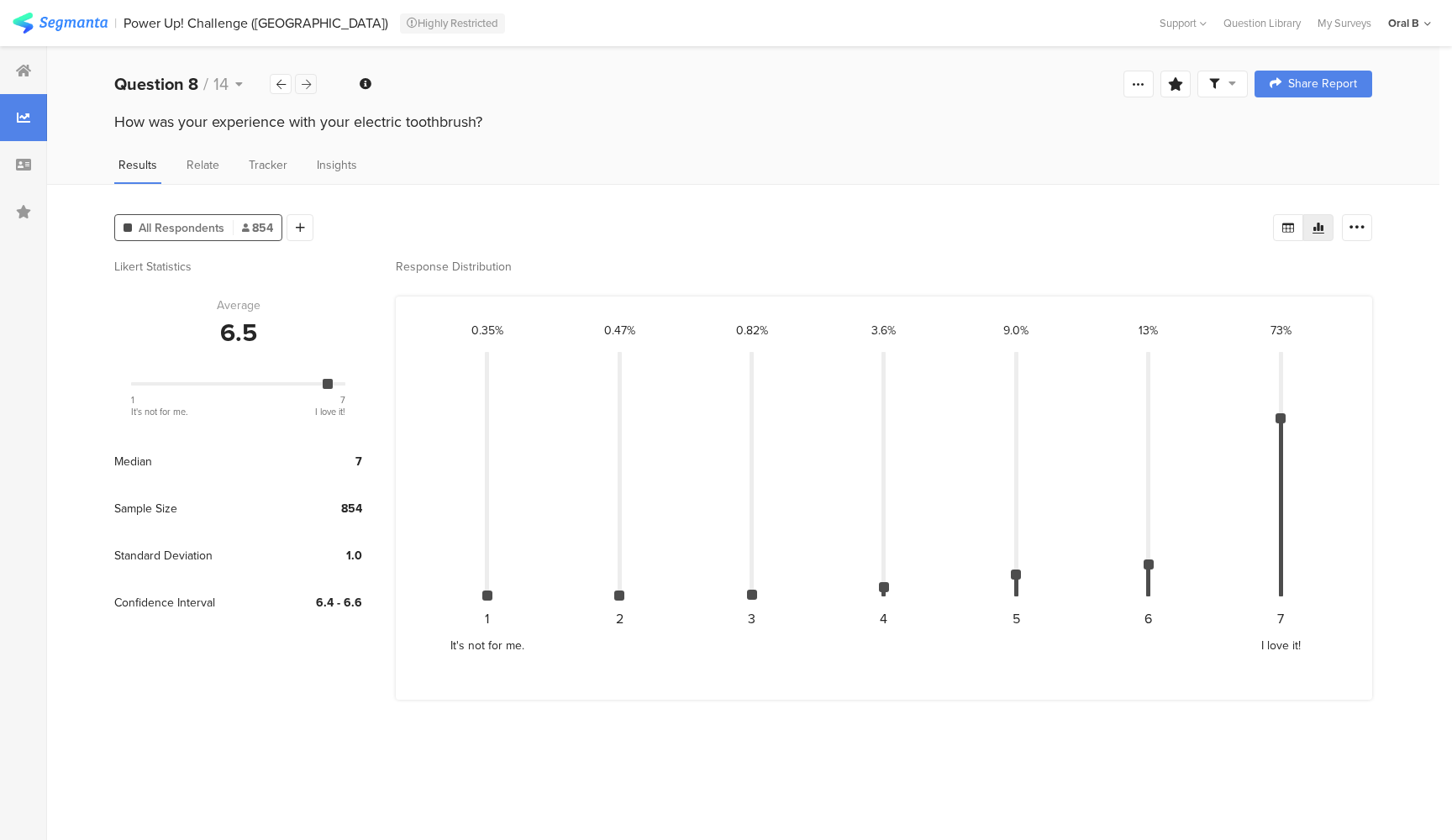
click at [305, 83] on icon at bounding box center [306, 84] width 10 height 11
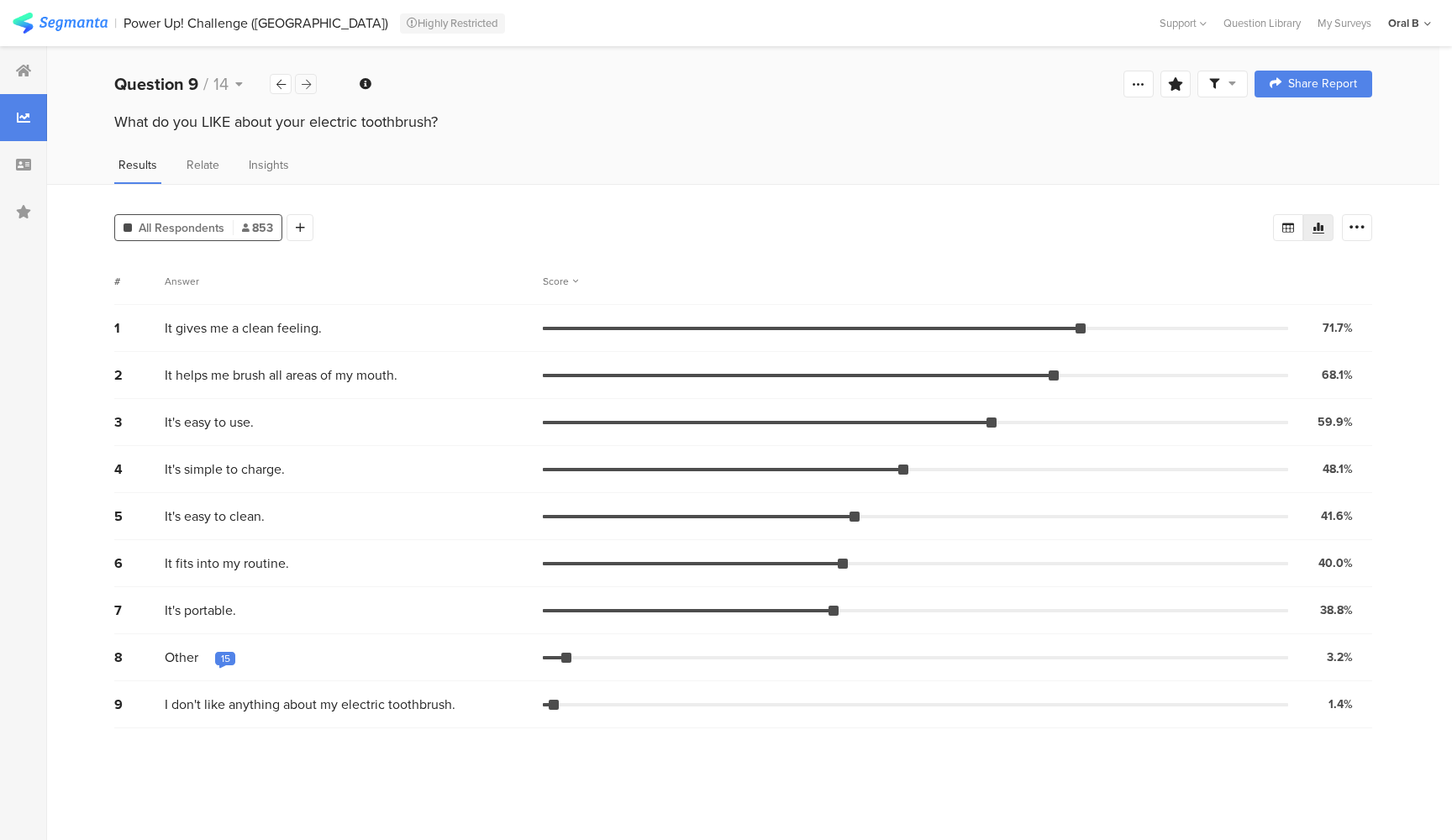
click at [301, 88] on icon at bounding box center [306, 84] width 10 height 11
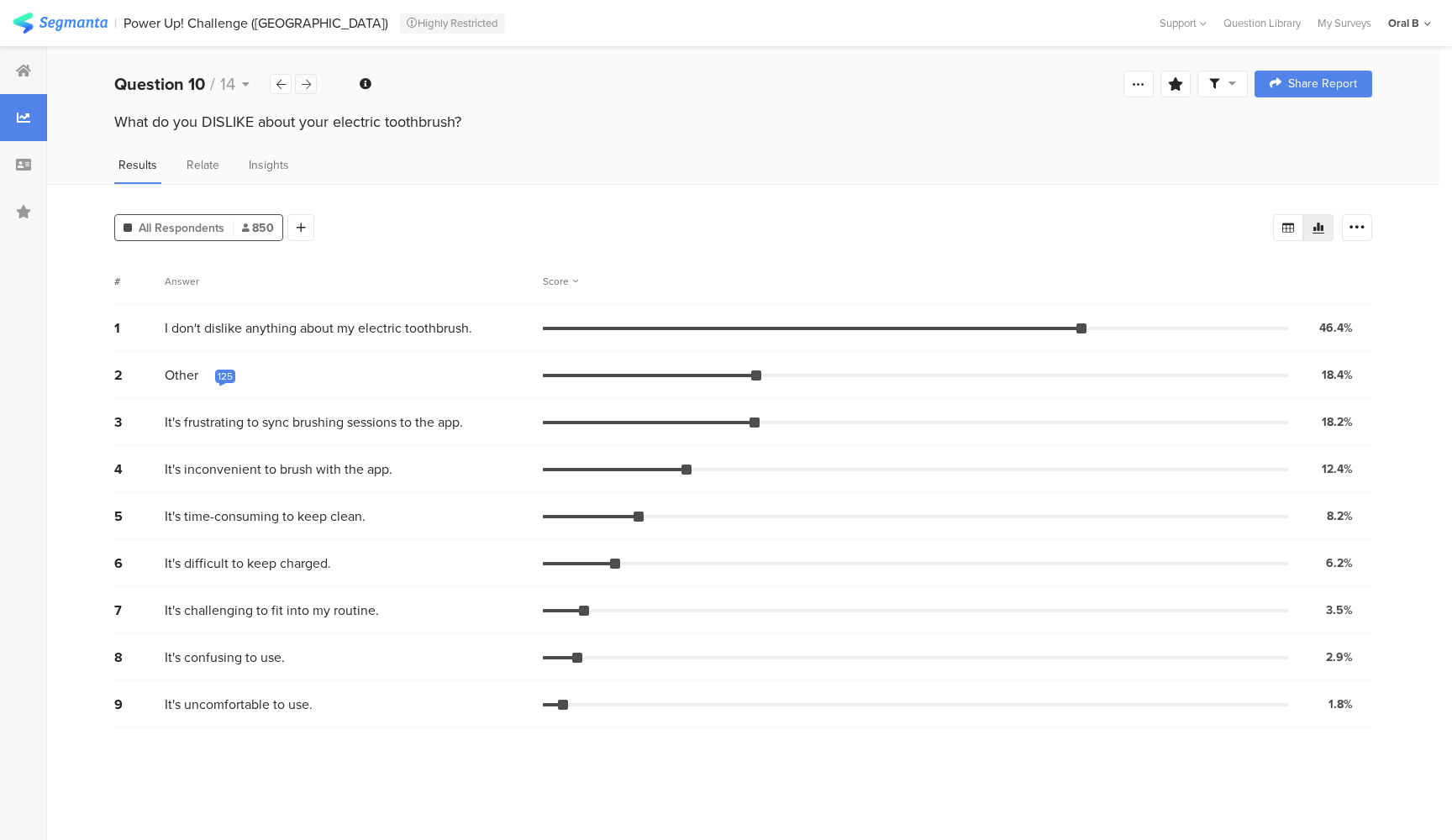
click at [308, 83] on icon at bounding box center [306, 84] width 10 height 11
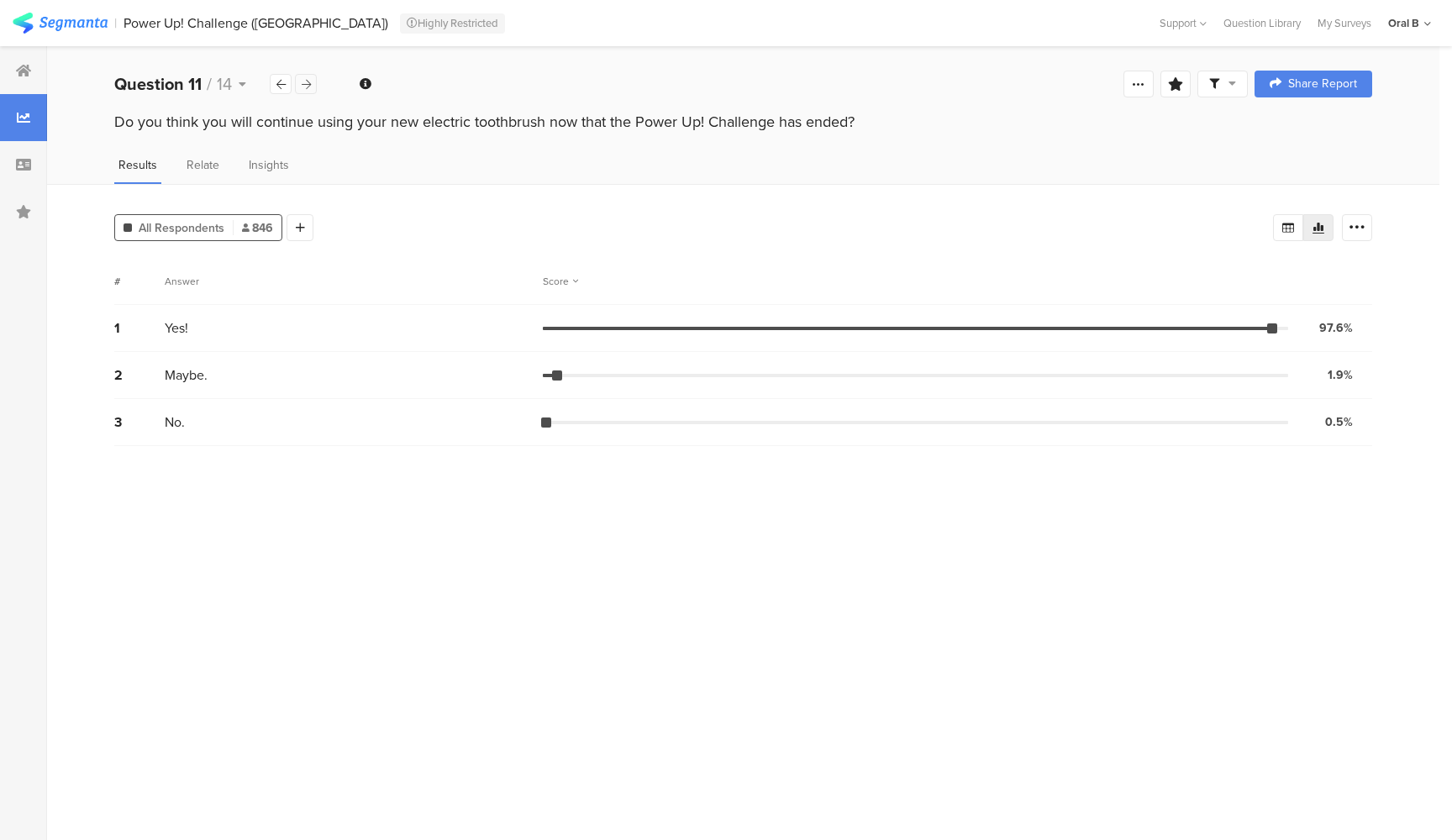
click at [308, 83] on icon at bounding box center [306, 84] width 10 height 11
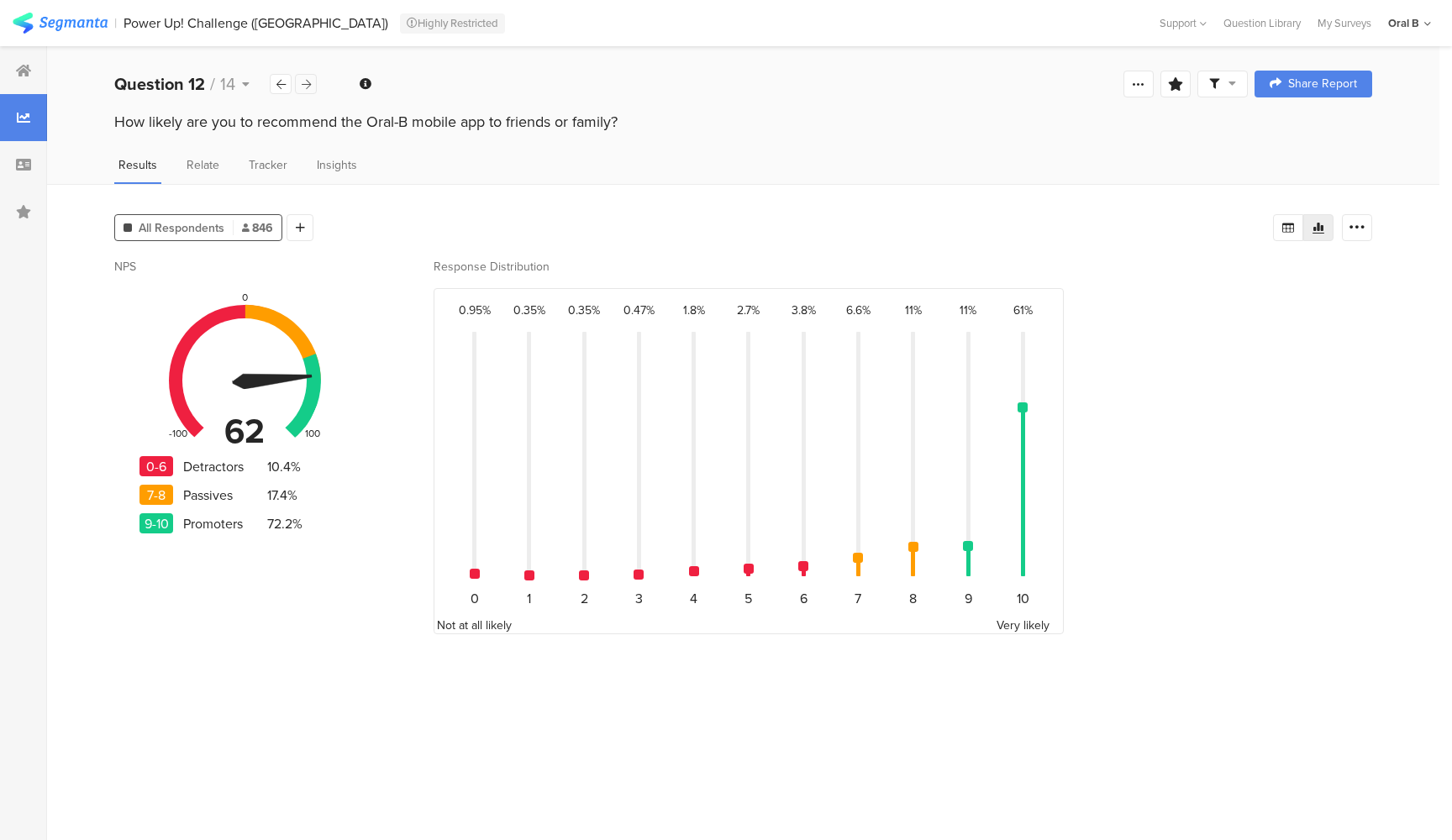
click at [301, 88] on icon at bounding box center [306, 84] width 10 height 11
